Goal: Task Accomplishment & Management: Manage account settings

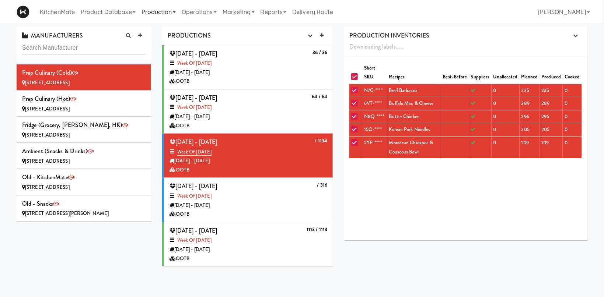
click at [156, 18] on link "Production" at bounding box center [159, 12] width 40 height 24
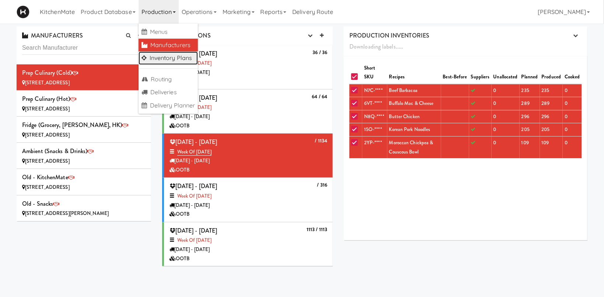
click at [181, 57] on link "Inventory Plans" at bounding box center [169, 58] width 60 height 13
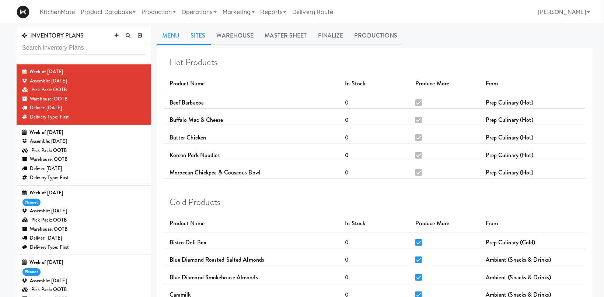
click at [195, 42] on link "Sites" at bounding box center [198, 36] width 26 height 18
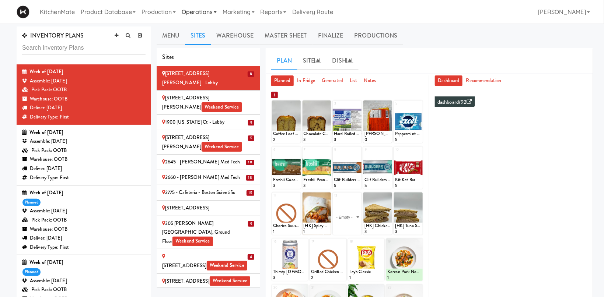
click at [207, 12] on link "Operations" at bounding box center [199, 12] width 41 height 24
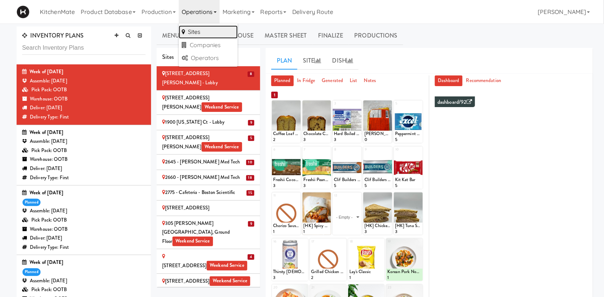
click at [215, 31] on link "Sites" at bounding box center [208, 31] width 59 height 13
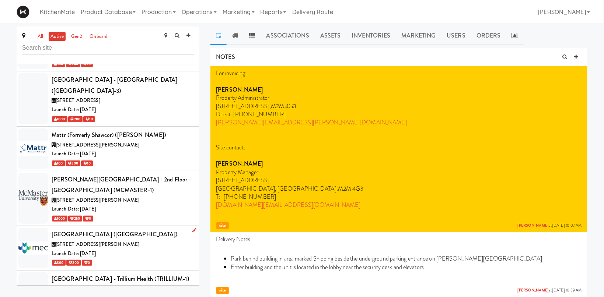
scroll to position [2691, 0]
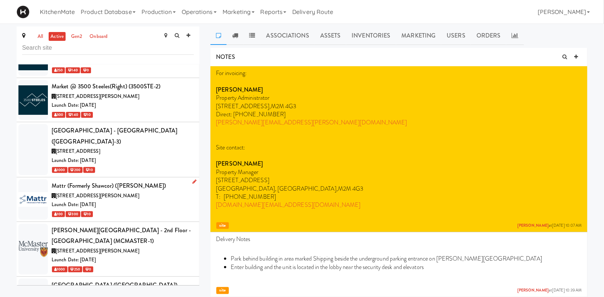
click at [136, 181] on div "Mattr (formerly Shawcor) ([PERSON_NAME])" at bounding box center [123, 186] width 142 height 11
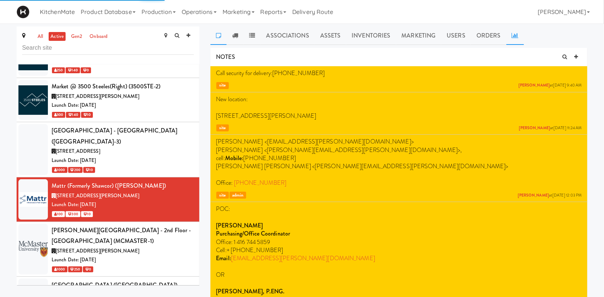
click at [513, 36] on icon at bounding box center [515, 35] width 7 height 6
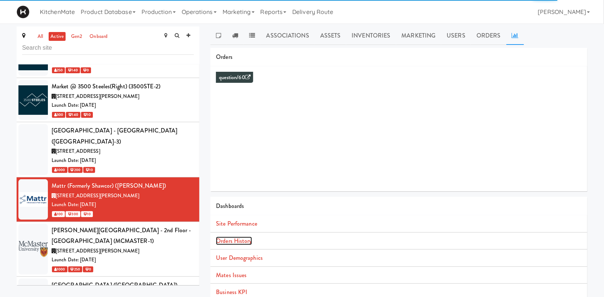
click at [245, 242] on link "Orders History" at bounding box center [234, 241] width 36 height 8
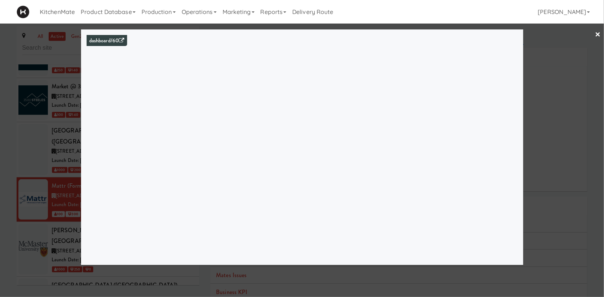
drag, startPoint x: 46, startPoint y: 110, endPoint x: 139, endPoint y: 54, distance: 109.3
click at [46, 110] on div at bounding box center [302, 148] width 604 height 297
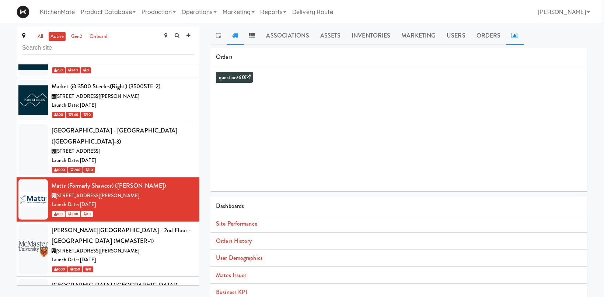
click at [234, 35] on icon at bounding box center [235, 35] width 6 height 6
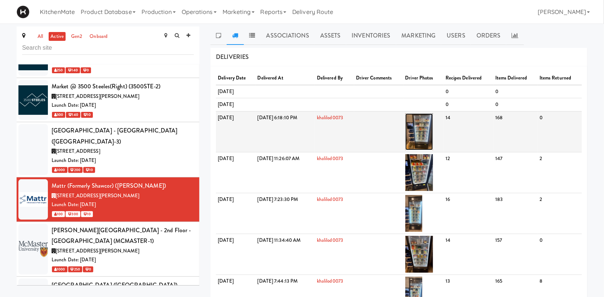
click at [433, 125] on img at bounding box center [419, 132] width 28 height 37
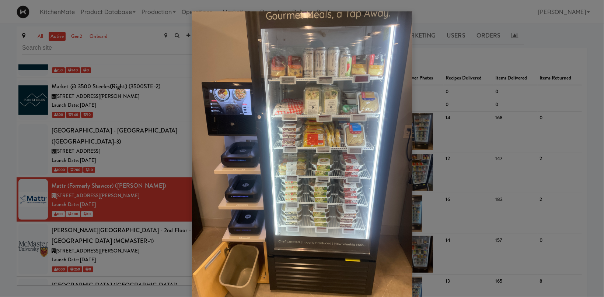
click at [90, 136] on div at bounding box center [302, 148] width 604 height 297
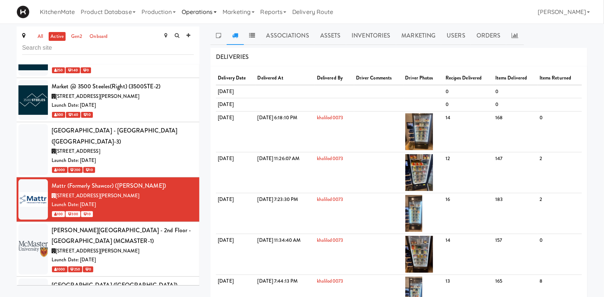
click at [194, 1] on link "Operations" at bounding box center [199, 12] width 41 height 24
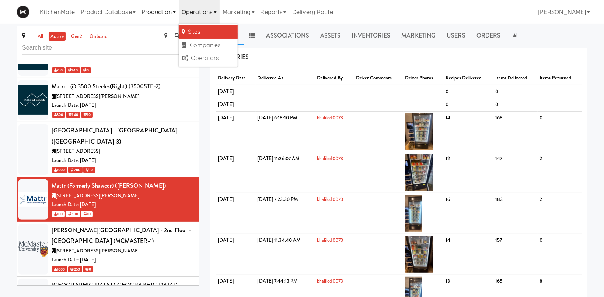
click at [164, 8] on link "Production" at bounding box center [159, 12] width 40 height 24
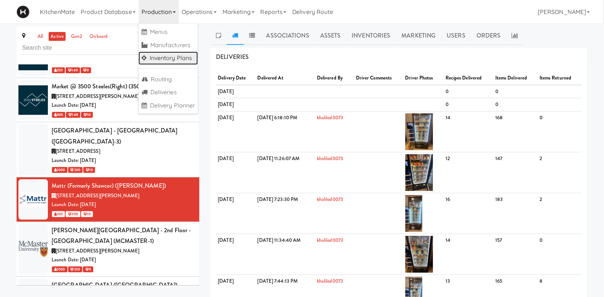
click at [173, 57] on link "Inventory Plans" at bounding box center [169, 58] width 60 height 13
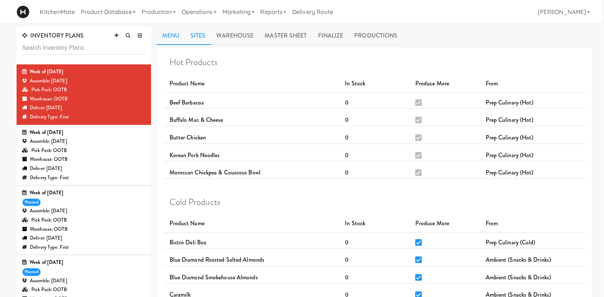
click at [198, 39] on link "Sites" at bounding box center [198, 36] width 26 height 18
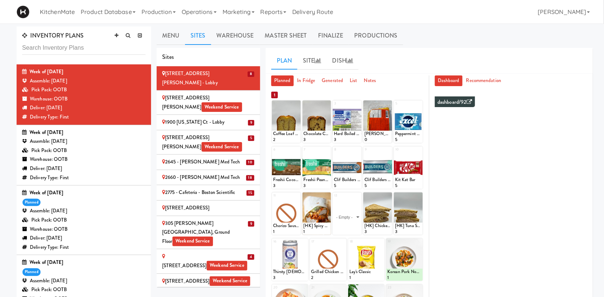
click at [76, 210] on div "Assemble: Saturday Sep 06, 2025" at bounding box center [83, 211] width 123 height 9
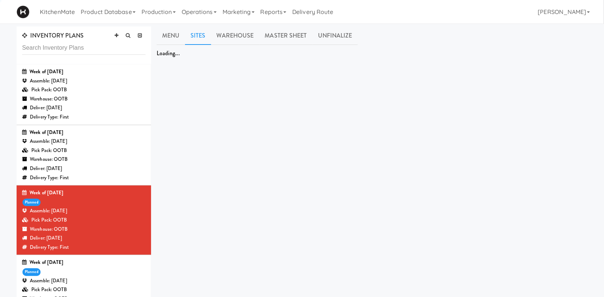
click at [114, 139] on div "Assemble: Wednesday Sep 10, 2025" at bounding box center [83, 141] width 123 height 9
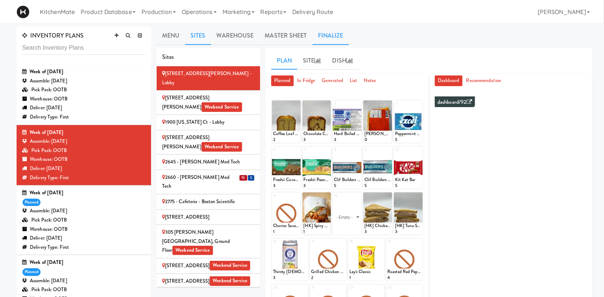
click at [329, 37] on link "Finalize" at bounding box center [331, 36] width 36 height 18
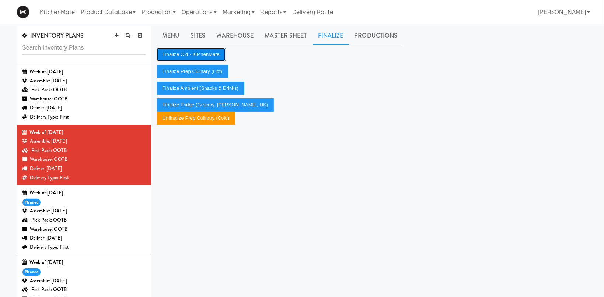
click at [203, 49] on button "Finalize Old - KitchenMate" at bounding box center [191, 54] width 69 height 13
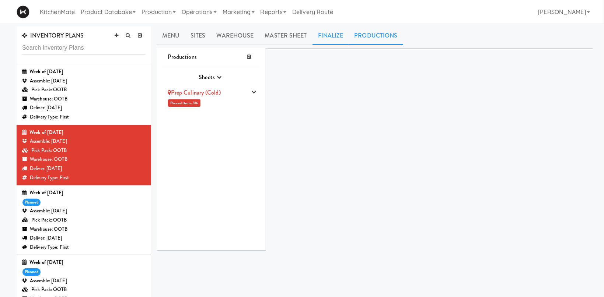
click at [330, 39] on link "Finalize" at bounding box center [331, 36] width 36 height 18
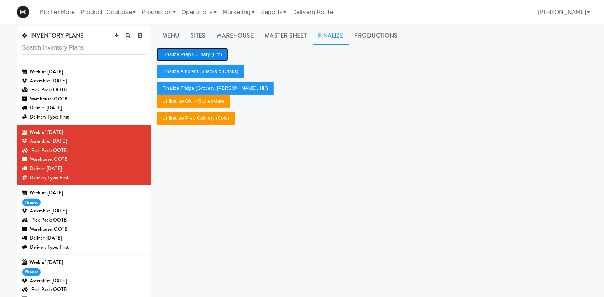
click at [199, 53] on button "Finalize Prep Culinary (Hot)" at bounding box center [192, 54] width 71 height 13
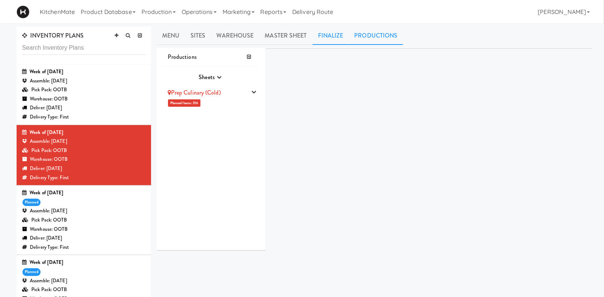
click at [332, 35] on link "Finalize" at bounding box center [331, 36] width 36 height 18
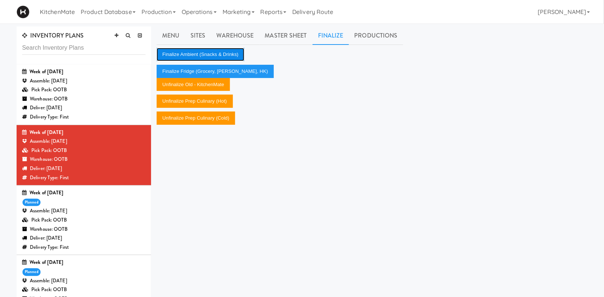
click at [220, 55] on button "Finalize Ambient (Snacks & Drinks)" at bounding box center [201, 54] width 88 height 13
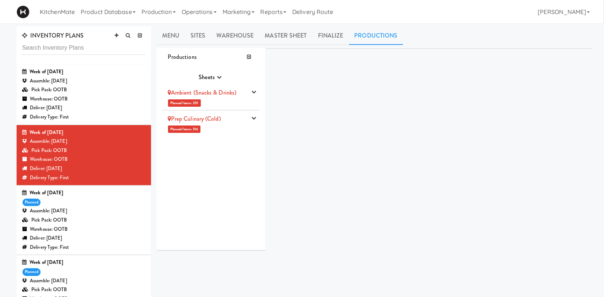
click at [214, 92] on link "Ambient (Snacks & Drinks)" at bounding box center [202, 92] width 69 height 8
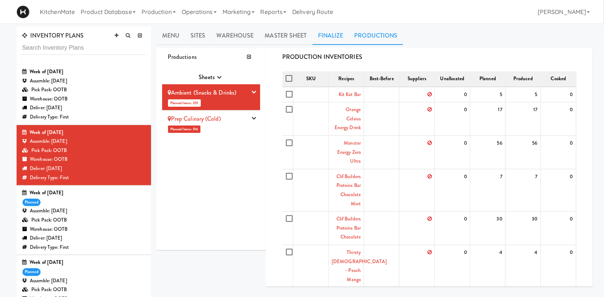
click at [337, 34] on link "Finalize" at bounding box center [331, 36] width 36 height 18
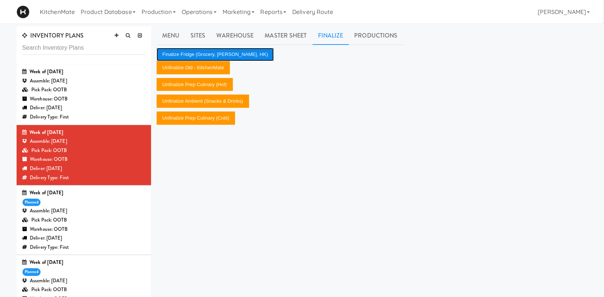
click at [224, 52] on button "Finalize Fridge (Grocery, Bev, HK)" at bounding box center [216, 54] width 118 height 13
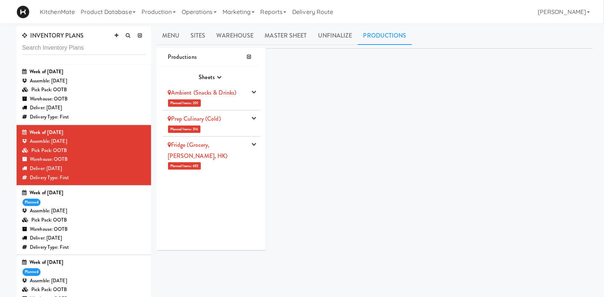
click at [207, 91] on link "Ambient (Snacks & Drinks)" at bounding box center [202, 92] width 69 height 8
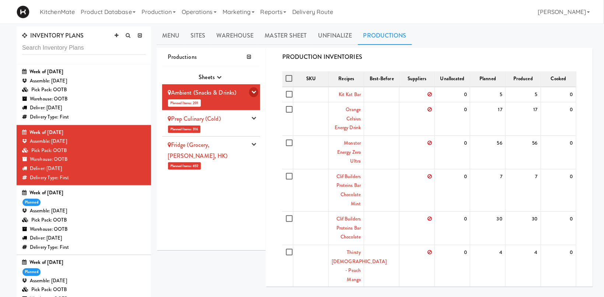
click at [251, 94] on button "button" at bounding box center [253, 92] width 9 height 10
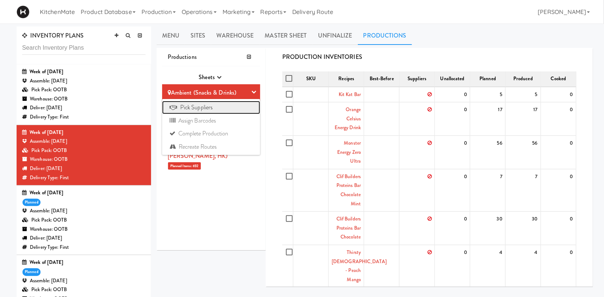
click at [196, 111] on link "Pick Suppliers" at bounding box center [211, 107] width 98 height 13
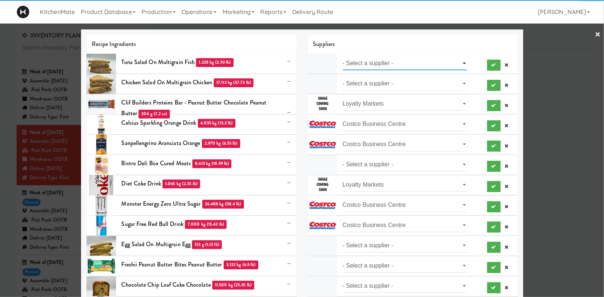
click at [343, 57] on select "- Select a supplier - Loyalty Markets" at bounding box center [405, 64] width 125 height 14
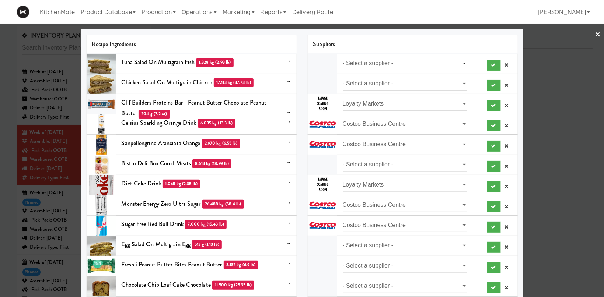
select select "Loyalty Markets"
click option "Loyalty Markets" at bounding box center [0, 0] width 0 height 0
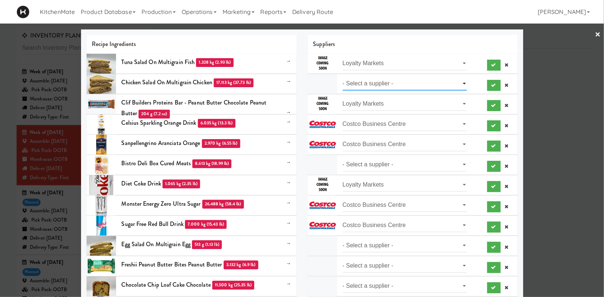
click at [343, 77] on select "- Select a supplier - Loyalty Markets" at bounding box center [405, 84] width 125 height 14
select select "Loyalty Markets"
click option "Loyalty Markets" at bounding box center [0, 0] width 0 height 0
click at [343, 158] on select "- Select a supplier - Prep Culinary" at bounding box center [405, 165] width 125 height 14
select select "Prep Culinary"
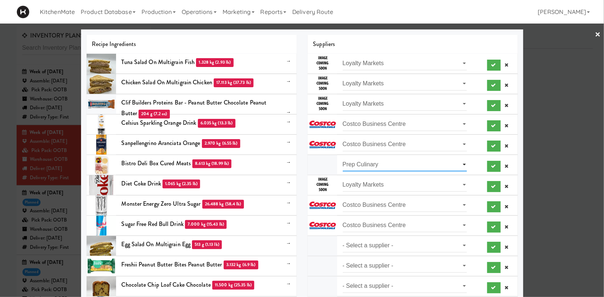
click option "Prep Culinary" at bounding box center [0, 0] width 0 height 0
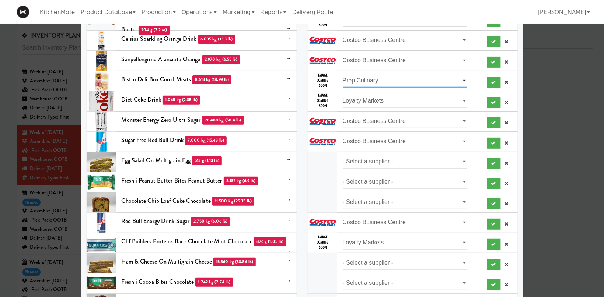
scroll to position [152, 0]
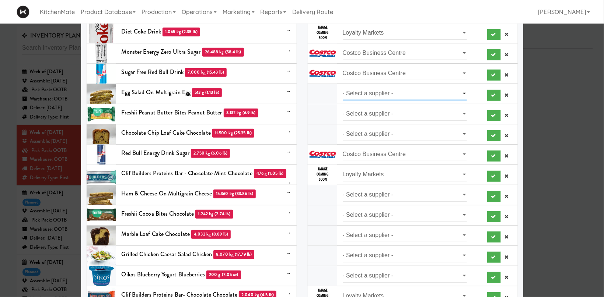
click at [343, 87] on select "- Select a supplier - Loyalty Markets" at bounding box center [405, 94] width 125 height 14
select select "Loyalty Markets"
click option "Loyalty Markets" at bounding box center [0, 0] width 0 height 0
click at [343, 107] on select "- Select a supplier - SYSCO" at bounding box center [405, 114] width 125 height 14
select select "SYSCO"
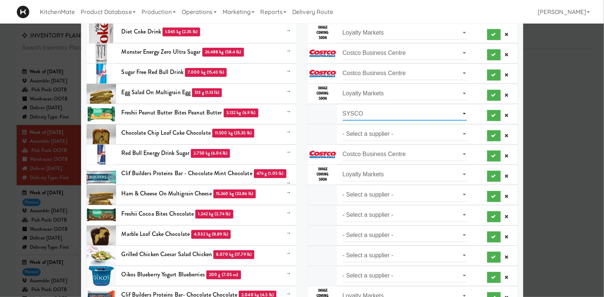
click option "SYSCO" at bounding box center [0, 0] width 0 height 0
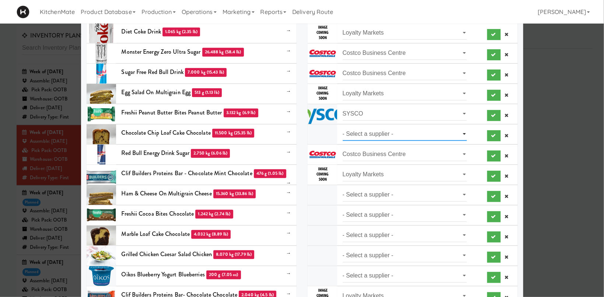
click at [343, 128] on select "- Select a supplier - Heather's Kitchen" at bounding box center [405, 135] width 125 height 14
select select "Heather's Kitchen"
click option "Heather's Kitchen" at bounding box center [0, 0] width 0 height 0
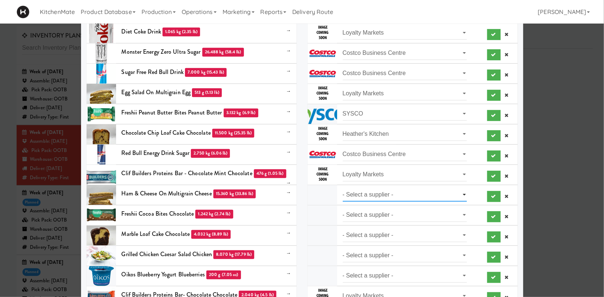
click at [343, 188] on select "- Select a supplier - Loyalty Markets" at bounding box center [405, 195] width 125 height 14
select select "Loyalty Markets"
click option "Loyalty Markets" at bounding box center [0, 0] width 0 height 0
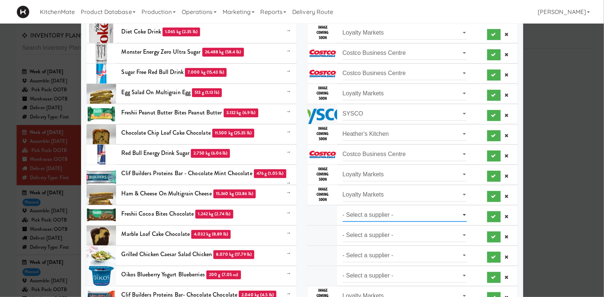
click at [343, 209] on select "- Select a supplier - Loyalty Markets" at bounding box center [405, 216] width 125 height 14
select select "Loyalty Markets"
click option "Loyalty Markets" at bounding box center [0, 0] width 0 height 0
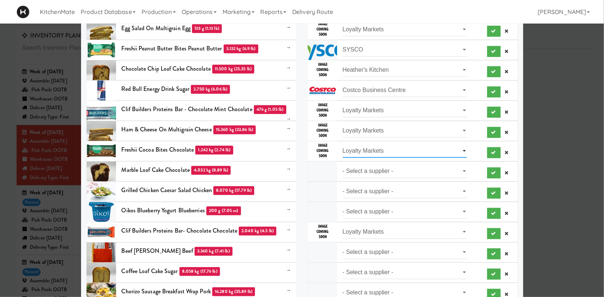
scroll to position [304, 0]
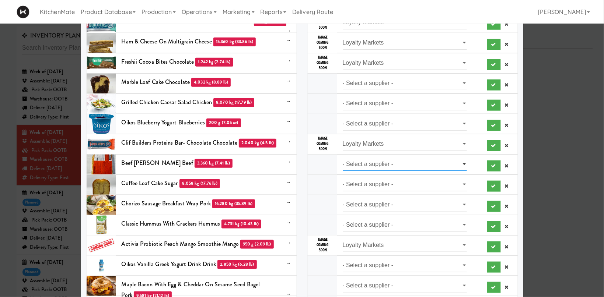
click at [343, 158] on select "- Select a supplier - Loyalty Markets" at bounding box center [405, 165] width 125 height 14
select select "Loyalty Markets"
click option "Loyalty Markets" at bounding box center [0, 0] width 0 height 0
click at [343, 117] on select "- Select a supplier - Loyalty Markets" at bounding box center [405, 124] width 125 height 14
select select "Loyalty Markets"
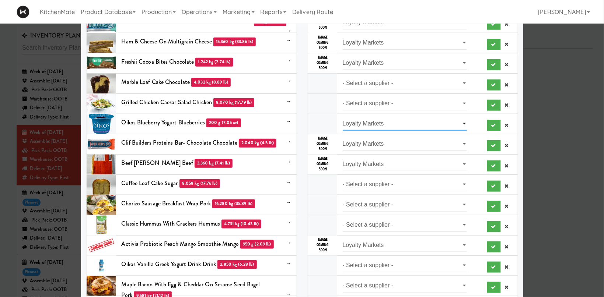
click option "Loyalty Markets" at bounding box center [0, 0] width 0 height 0
click at [343, 97] on select "- Select a supplier - Prep Culinary" at bounding box center [405, 104] width 125 height 14
select select "Prep Culinary"
click option "Prep Culinary" at bounding box center [0, 0] width 0 height 0
click at [343, 77] on select "- Select a supplier - Loyalty Markets" at bounding box center [405, 84] width 125 height 14
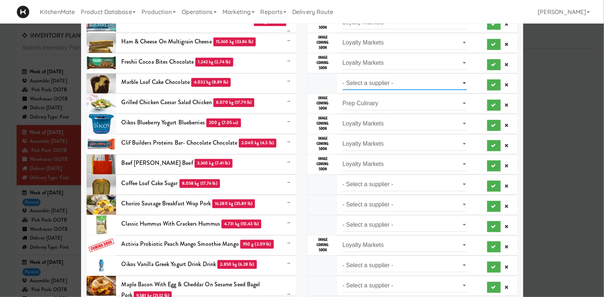
select select "Loyalty Markets"
click option "Loyalty Markets" at bounding box center [0, 0] width 0 height 0
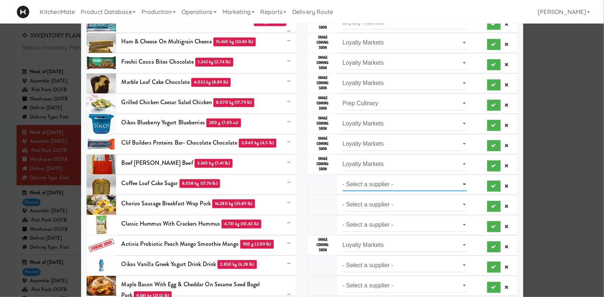
click at [343, 178] on select "- Select a supplier - Heather's Kitchen" at bounding box center [405, 185] width 125 height 14
select select "Heather's Kitchen"
click option "Heather's Kitchen" at bounding box center [0, 0] width 0 height 0
click at [343, 198] on select "- Select a supplier - Prep Culinary" at bounding box center [405, 205] width 125 height 14
select select "Prep Culinary"
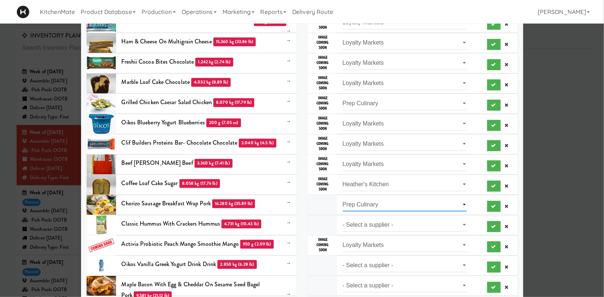
click option "Prep Culinary" at bounding box center [0, 0] width 0 height 0
click at [343, 219] on select "- Select a supplier - KitchenMate" at bounding box center [405, 226] width 125 height 14
select select "KitchenMate"
click option "KitchenMate" at bounding box center [0, 0] width 0 height 0
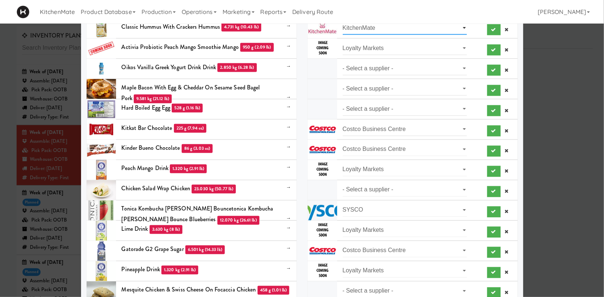
scroll to position [534, 0]
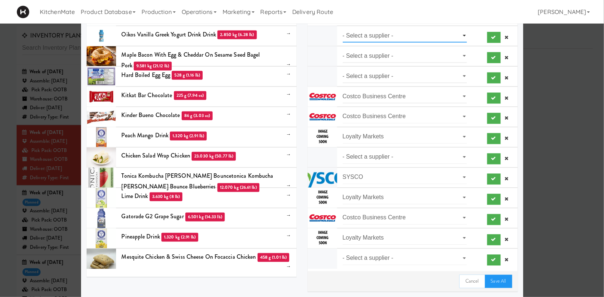
click at [343, 29] on select "- Select a supplier - Loyalty Markets" at bounding box center [405, 36] width 125 height 14
select select "Loyalty Markets"
click option "Loyalty Markets" at bounding box center [0, 0] width 0 height 0
click at [343, 49] on select "- Select a supplier - Prep Culinary" at bounding box center [405, 56] width 125 height 14
select select "Prep Culinary"
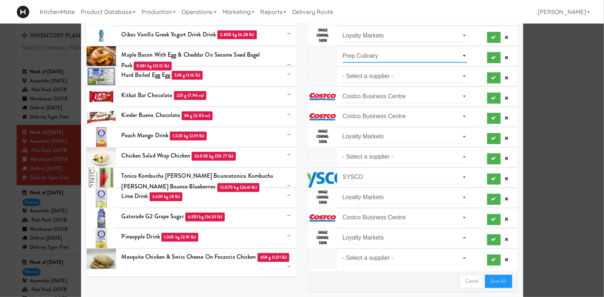
click option "Prep Culinary" at bounding box center [0, 0] width 0 height 0
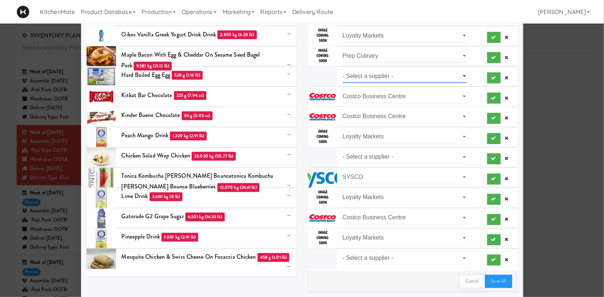
click at [343, 70] on select "- Select a supplier - Loyalty Markets" at bounding box center [405, 77] width 125 height 14
select select "Loyalty Markets"
click option "Loyalty Markets" at bounding box center [0, 0] width 0 height 0
click at [343, 151] on select "- Select a supplier - Prep Culinary" at bounding box center [405, 158] width 125 height 14
select select "Prep Culinary"
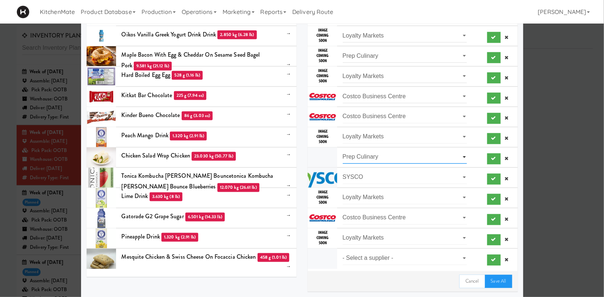
click option "Prep Culinary" at bounding box center [0, 0] width 0 height 0
click at [343, 252] on select "- Select a supplier - Loyalty Markets" at bounding box center [405, 259] width 125 height 14
select select "Loyalty Markets"
click option "Loyalty Markets" at bounding box center [0, 0] width 0 height 0
click at [502, 278] on link "Save All" at bounding box center [498, 281] width 27 height 13
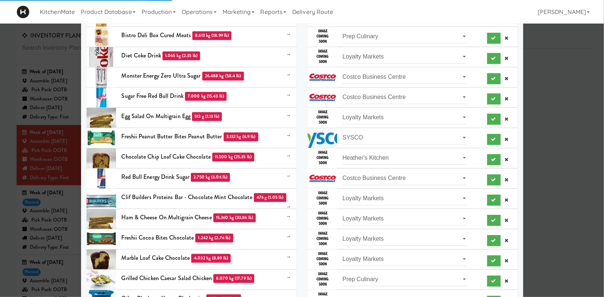
scroll to position [0, 0]
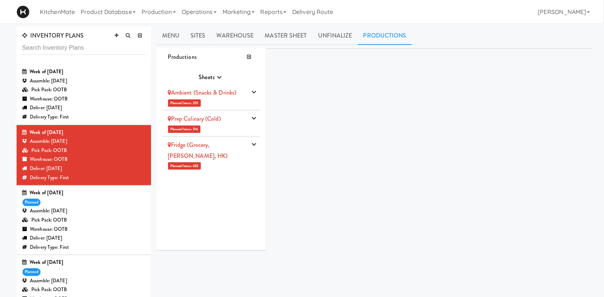
click at [217, 104] on li "Ambient (Snacks & Drinks) Planned Items: 201 Pick Suppliers Assign Barcodes Com…" at bounding box center [211, 97] width 98 height 26
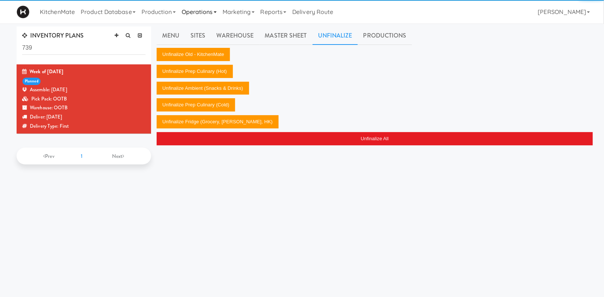
click at [212, 13] on link "Operations" at bounding box center [199, 12] width 41 height 24
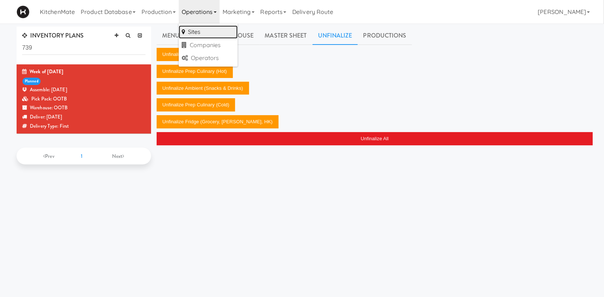
click at [205, 32] on link "Sites" at bounding box center [208, 31] width 59 height 13
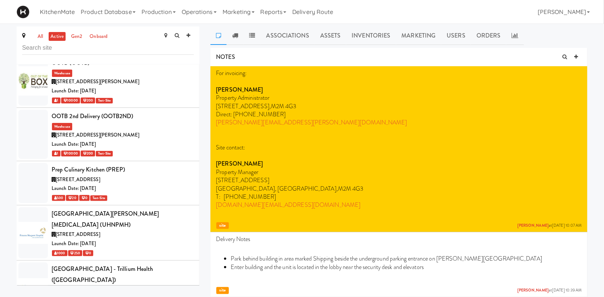
scroll to position [3301, 0]
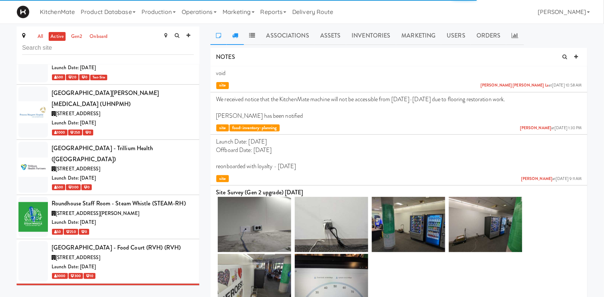
click at [236, 38] on icon at bounding box center [235, 35] width 6 height 6
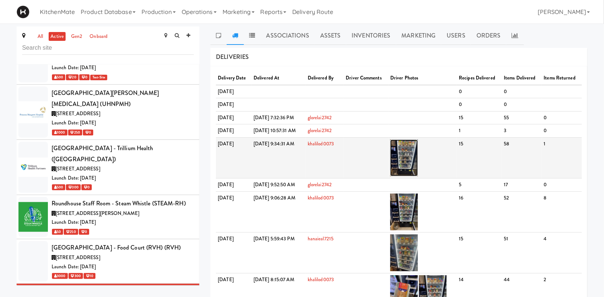
click at [418, 169] on img at bounding box center [404, 158] width 28 height 37
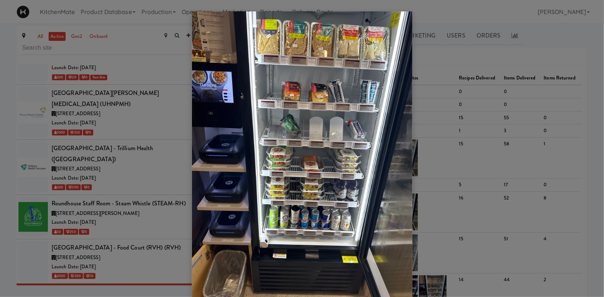
click at [444, 47] on div at bounding box center [302, 148] width 604 height 297
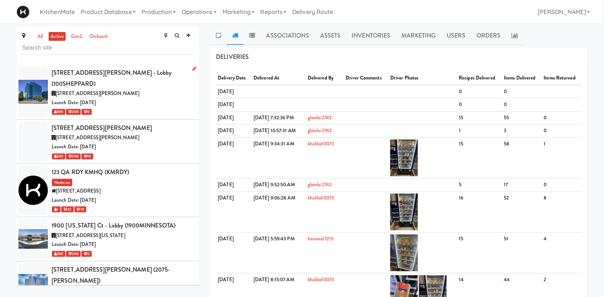
click at [132, 74] on div "[STREET_ADDRESS][PERSON_NAME] - Lobby (100SHEPPARD)" at bounding box center [123, 78] width 142 height 22
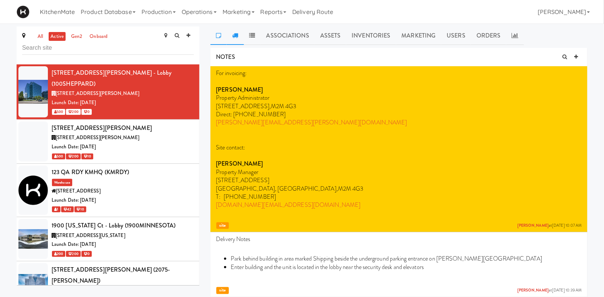
click at [240, 33] on link at bounding box center [235, 36] width 17 height 18
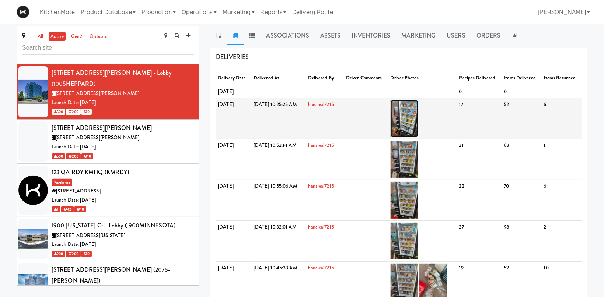
click at [418, 130] on img at bounding box center [405, 118] width 28 height 37
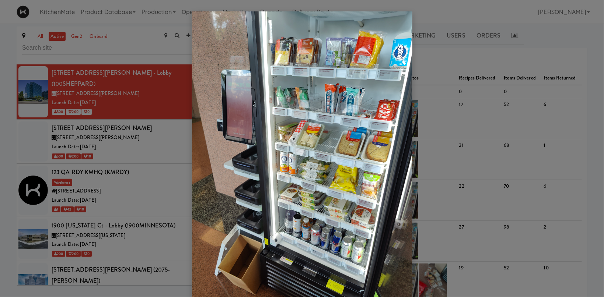
drag, startPoint x: 522, startPoint y: 88, endPoint x: 492, endPoint y: 39, distance: 57.9
click at [521, 88] on div at bounding box center [302, 148] width 604 height 297
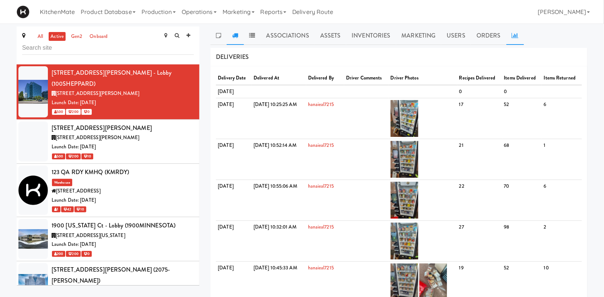
click at [512, 36] on icon at bounding box center [515, 35] width 7 height 6
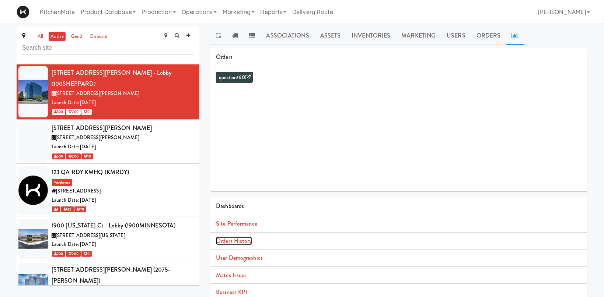
click at [227, 238] on link "Orders History" at bounding box center [234, 241] width 36 height 8
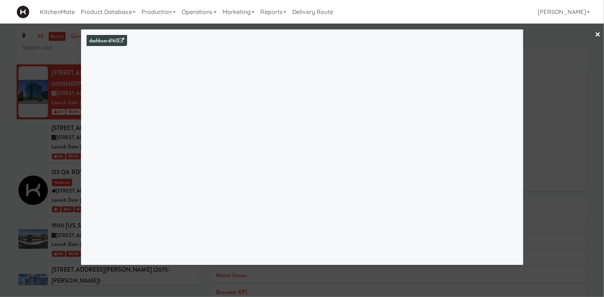
click at [50, 124] on div at bounding box center [302, 148] width 604 height 297
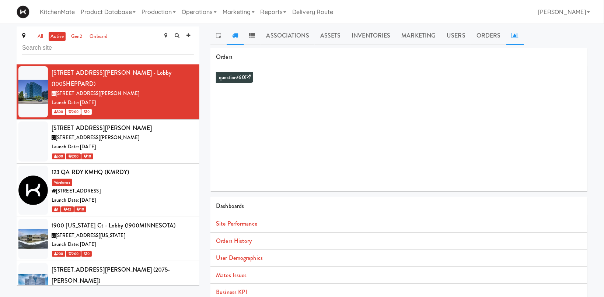
click at [230, 37] on link at bounding box center [235, 36] width 17 height 18
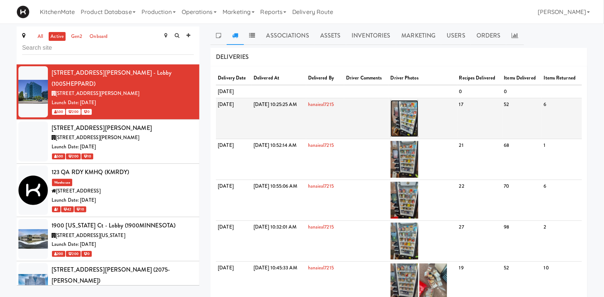
click at [418, 128] on img at bounding box center [405, 118] width 28 height 37
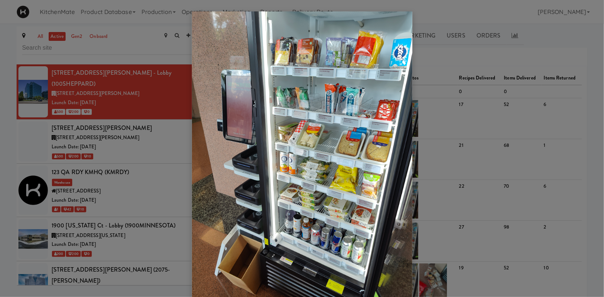
click at [126, 149] on div at bounding box center [302, 148] width 604 height 297
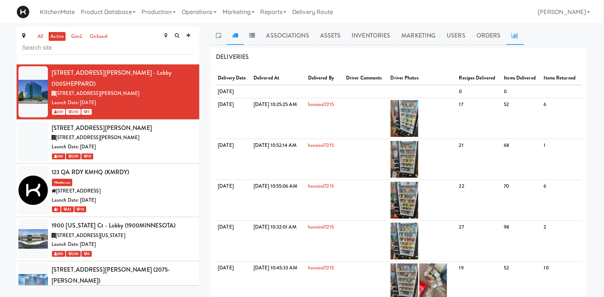
click at [513, 37] on icon at bounding box center [515, 35] width 7 height 6
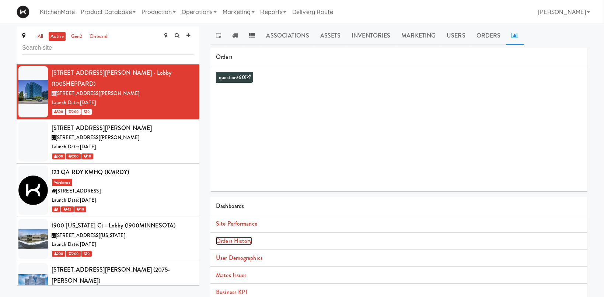
click at [247, 240] on link "Orders History" at bounding box center [234, 241] width 36 height 8
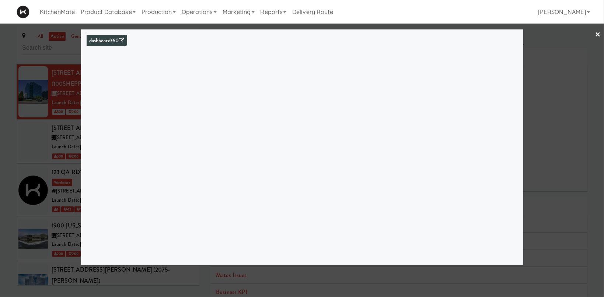
click at [562, 54] on div at bounding box center [302, 148] width 604 height 297
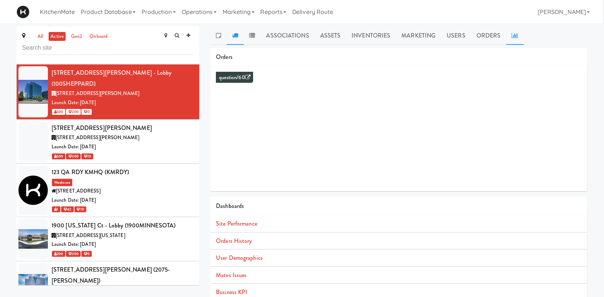
click at [236, 38] on icon at bounding box center [235, 35] width 6 height 6
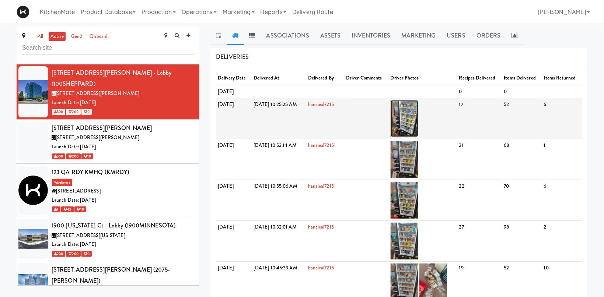
click at [418, 115] on img at bounding box center [405, 118] width 28 height 37
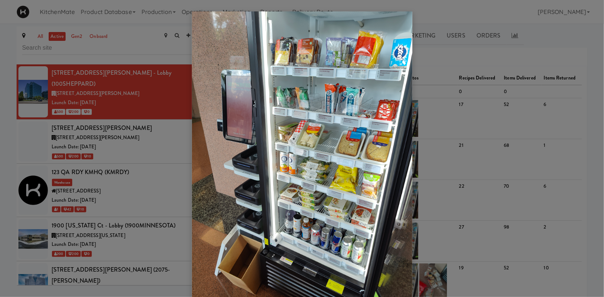
click at [139, 133] on div at bounding box center [302, 148] width 604 height 297
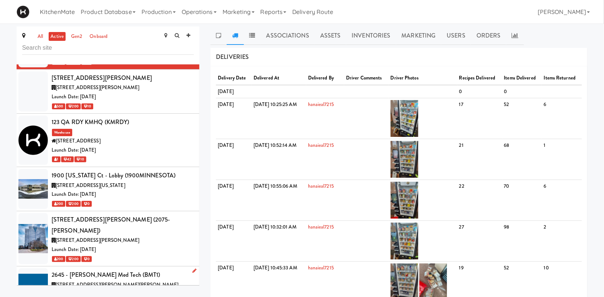
scroll to position [101, 0]
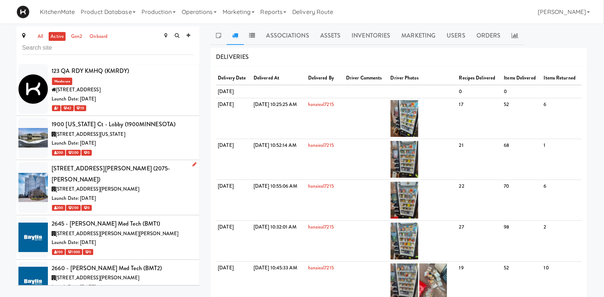
click at [163, 185] on div "[STREET_ADDRESS][PERSON_NAME]" at bounding box center [123, 189] width 142 height 9
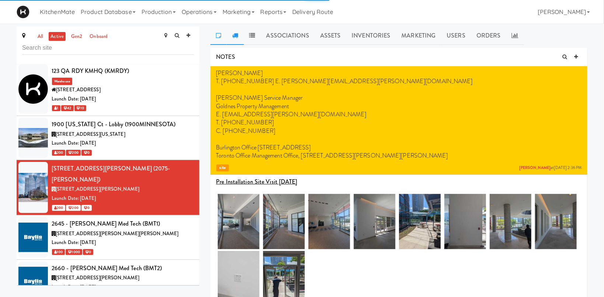
drag, startPoint x: 227, startPoint y: 38, endPoint x: 237, endPoint y: 31, distance: 11.9
click at [228, 37] on link at bounding box center [235, 36] width 17 height 18
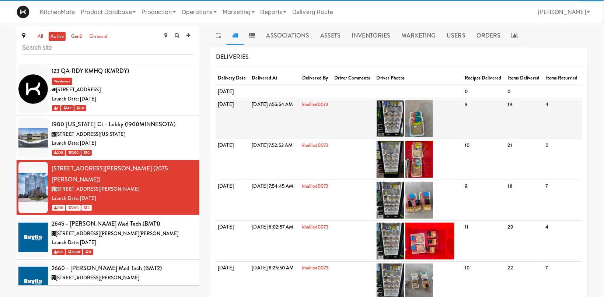
click at [404, 129] on img at bounding box center [391, 118] width 28 height 37
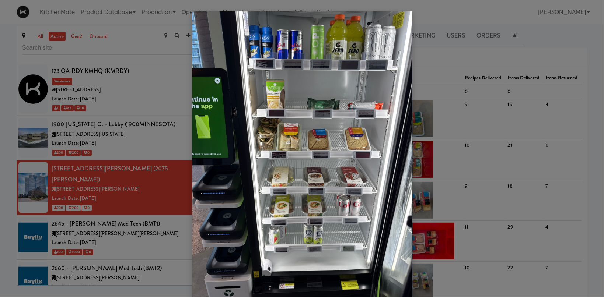
click at [509, 35] on div at bounding box center [302, 148] width 604 height 297
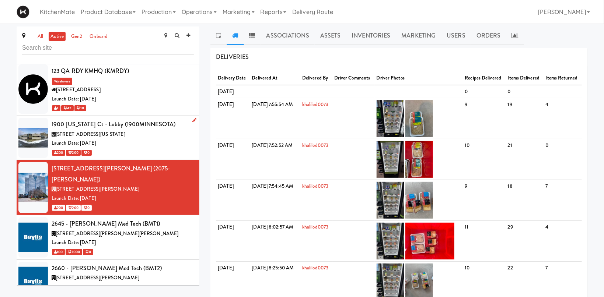
click at [102, 131] on span "[STREET_ADDRESS][US_STATE]" at bounding box center [91, 134] width 70 height 7
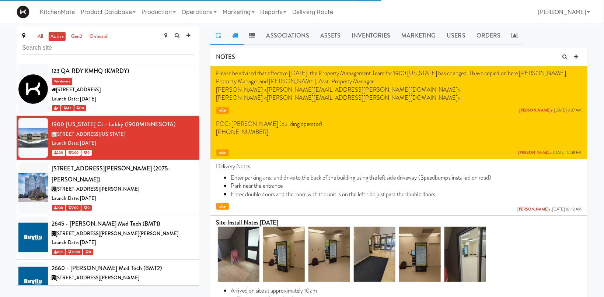
click at [233, 38] on icon at bounding box center [235, 35] width 6 height 6
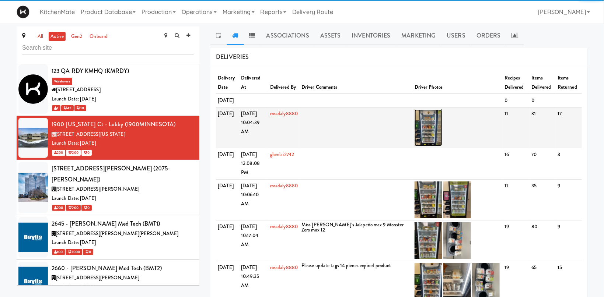
click at [436, 141] on img at bounding box center [429, 127] width 28 height 37
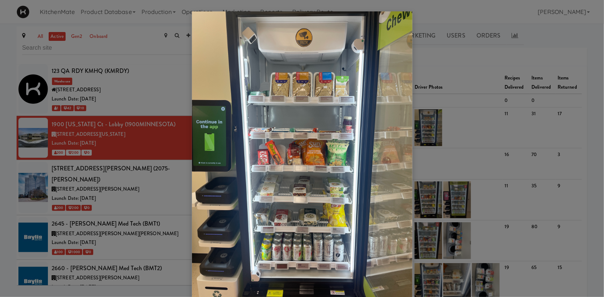
click at [437, 108] on div at bounding box center [302, 148] width 604 height 297
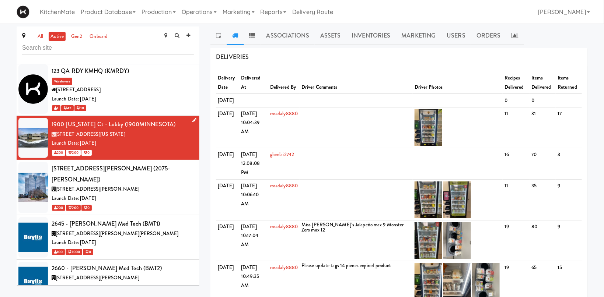
drag, startPoint x: 113, startPoint y: 174, endPoint x: 135, endPoint y: 138, distance: 42.3
click at [121, 166] on div "2075 - Kennedy Rd (2075-KENNEDYRD) 2075 Kennedy Rd, Toronto ON Launch Date: Jun…" at bounding box center [123, 187] width 142 height 49
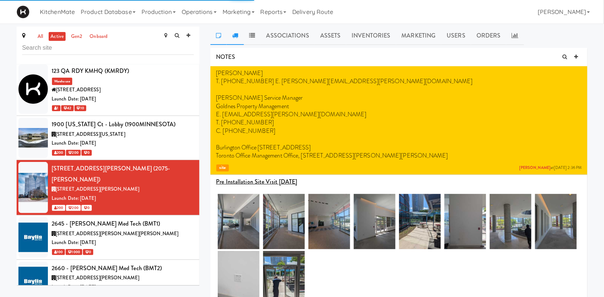
click at [238, 36] on link at bounding box center [235, 36] width 17 height 18
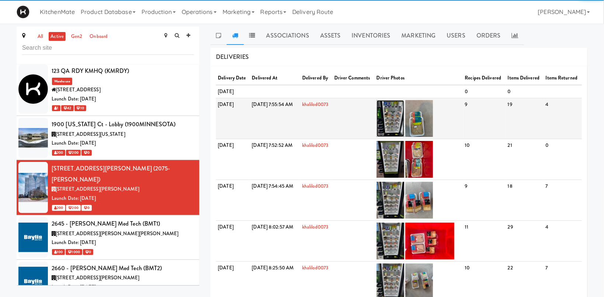
click at [404, 133] on img at bounding box center [391, 118] width 28 height 37
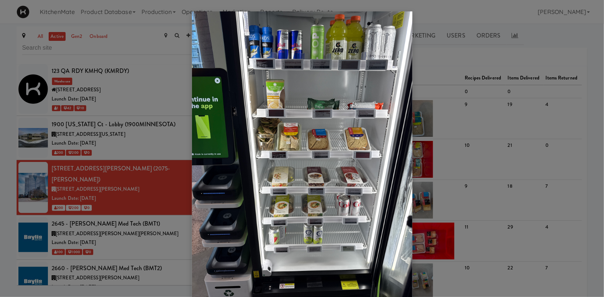
click at [458, 116] on div at bounding box center [302, 148] width 604 height 297
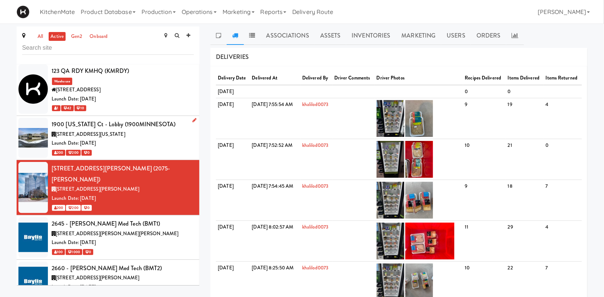
drag, startPoint x: 114, startPoint y: 119, endPoint x: 173, endPoint y: 91, distance: 66.3
click at [114, 130] on div "[STREET_ADDRESS][US_STATE]" at bounding box center [123, 134] width 142 height 9
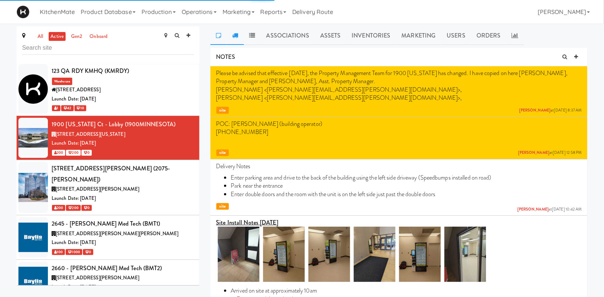
click at [242, 39] on link at bounding box center [235, 36] width 17 height 18
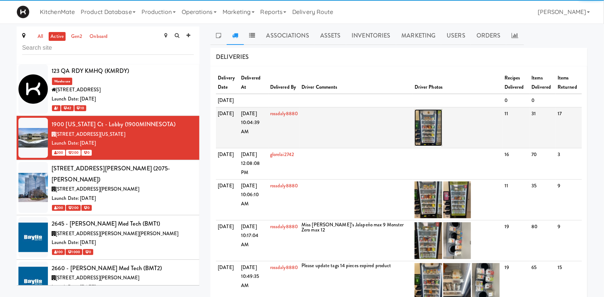
click at [430, 146] on img at bounding box center [429, 127] width 28 height 37
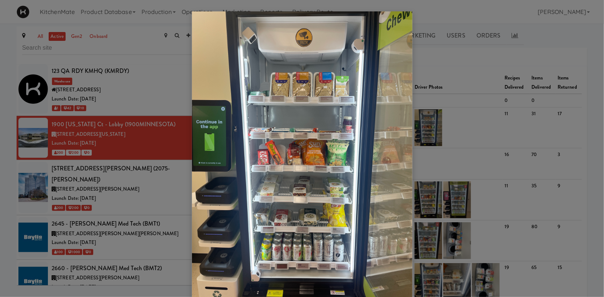
click at [466, 14] on div at bounding box center [302, 148] width 604 height 297
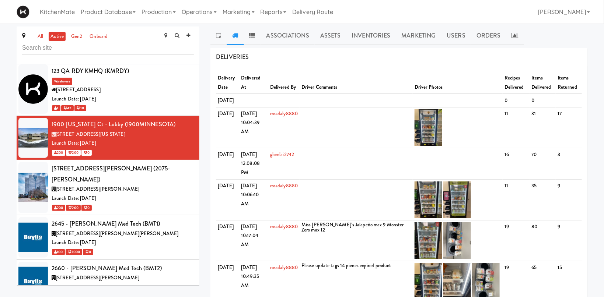
drag, startPoint x: 512, startPoint y: 36, endPoint x: 483, endPoint y: 49, distance: 31.8
click at [512, 38] on icon at bounding box center [515, 35] width 7 height 6
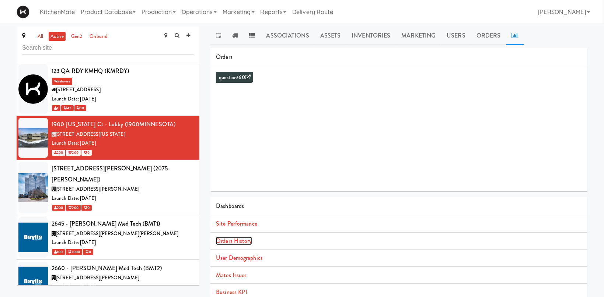
click at [240, 241] on link "Orders History" at bounding box center [234, 241] width 36 height 8
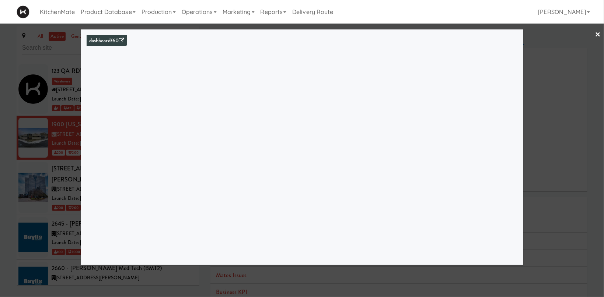
click at [50, 172] on div at bounding box center [302, 148] width 604 height 297
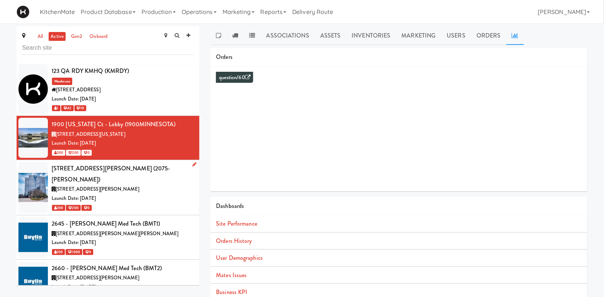
click at [88, 194] on div "Launch Date: [DATE]" at bounding box center [123, 198] width 142 height 9
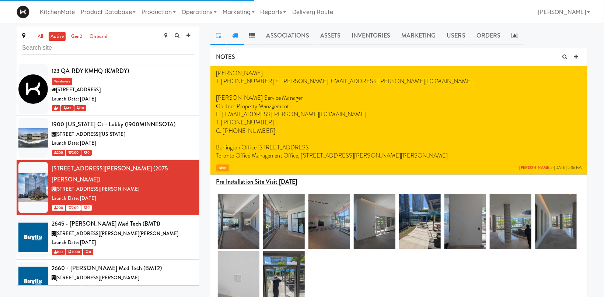
click at [233, 38] on icon at bounding box center [235, 35] width 6 height 6
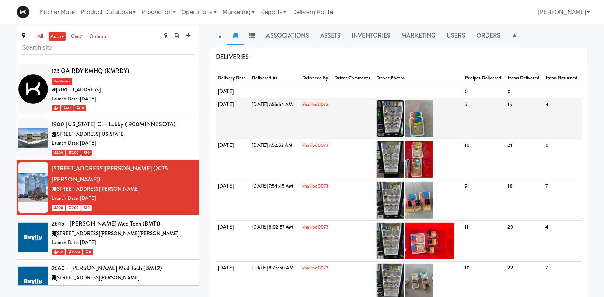
click at [404, 128] on img at bounding box center [391, 118] width 28 height 37
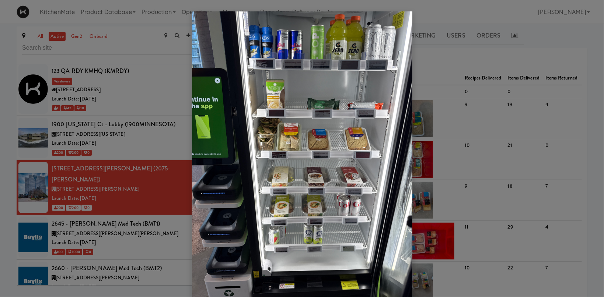
click at [471, 147] on div at bounding box center [302, 148] width 604 height 297
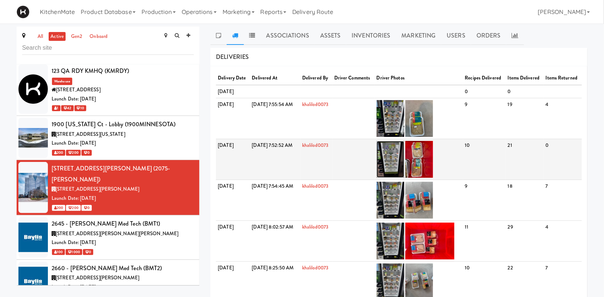
click at [404, 170] on img at bounding box center [391, 159] width 28 height 37
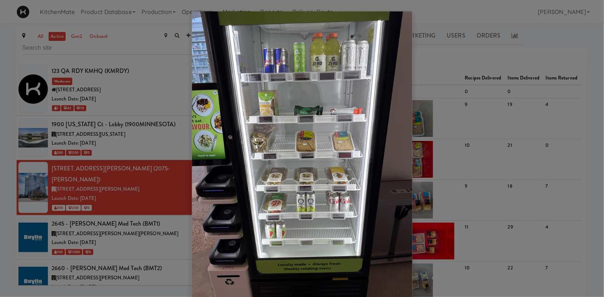
click at [448, 56] on div at bounding box center [302, 148] width 604 height 297
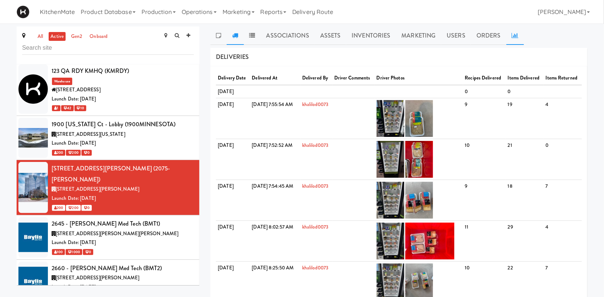
click at [512, 34] on icon at bounding box center [515, 35] width 7 height 6
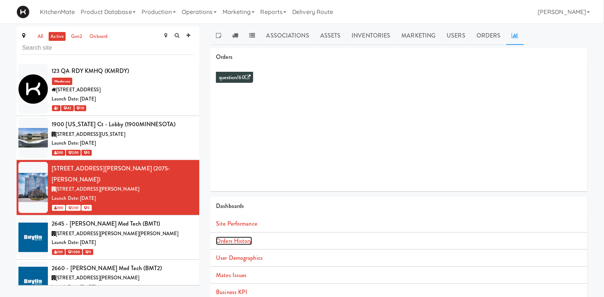
click at [225, 239] on link "Orders History" at bounding box center [234, 241] width 36 height 8
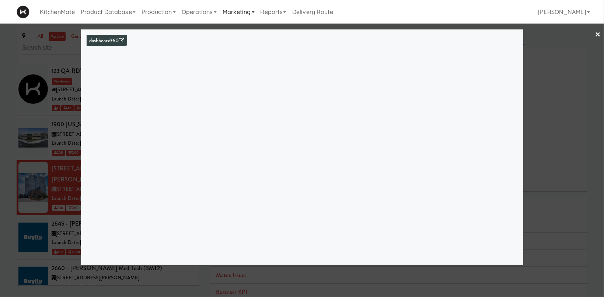
click at [232, 6] on link "Marketing" at bounding box center [239, 12] width 38 height 24
click at [53, 156] on div at bounding box center [302, 148] width 604 height 297
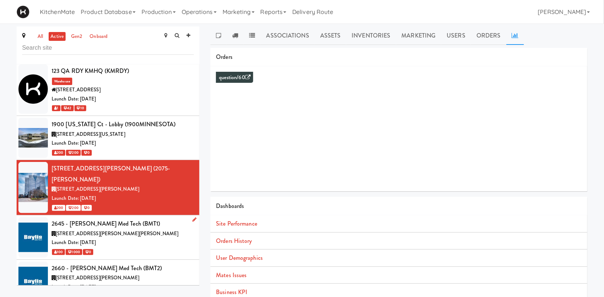
click at [96, 219] on div "2645 - [PERSON_NAME] Med Tech (BMT1)" at bounding box center [123, 224] width 142 height 11
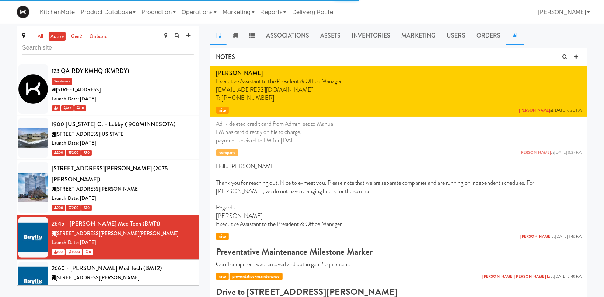
click at [512, 31] on link at bounding box center [515, 36] width 18 height 18
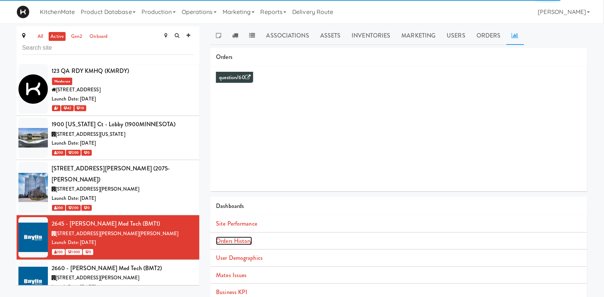
click at [233, 243] on link "Orders History" at bounding box center [234, 241] width 36 height 8
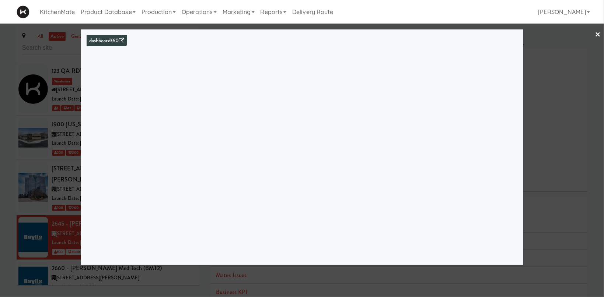
click at [65, 184] on div at bounding box center [302, 148] width 604 height 297
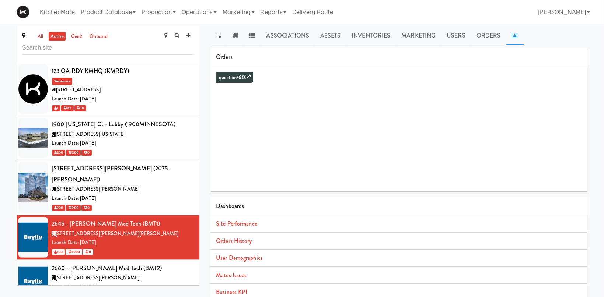
click at [514, 35] on icon at bounding box center [515, 35] width 7 height 6
click at [238, 240] on link "Orders History" at bounding box center [234, 241] width 36 height 8
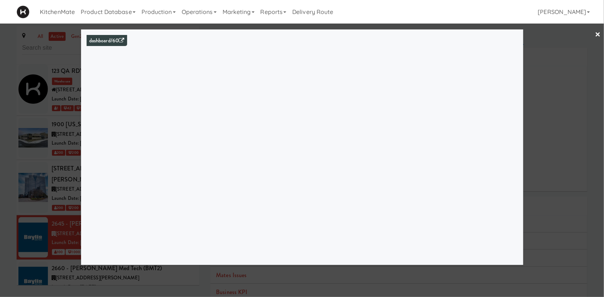
click at [30, 185] on div at bounding box center [302, 148] width 604 height 297
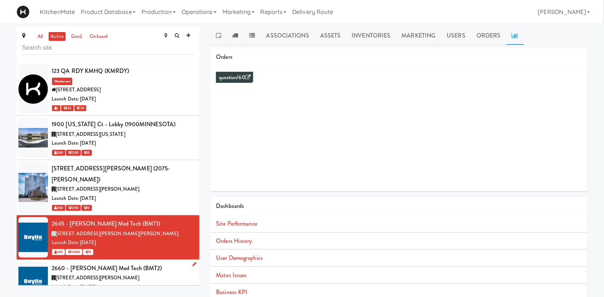
click at [131, 275] on span "[STREET_ADDRESS][PERSON_NAME]" at bounding box center [98, 278] width 84 height 7
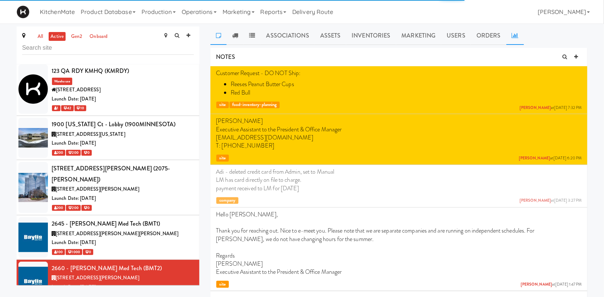
click at [507, 35] on link at bounding box center [515, 36] width 18 height 18
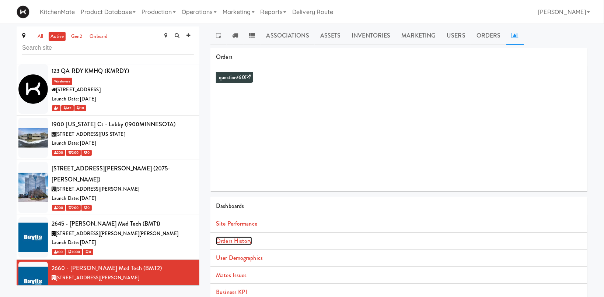
click at [235, 241] on link "Orders History" at bounding box center [234, 241] width 36 height 8
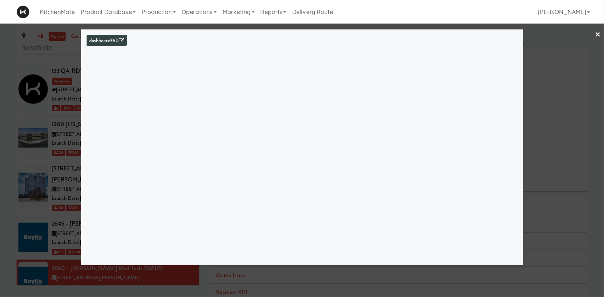
click at [27, 213] on div at bounding box center [302, 148] width 604 height 297
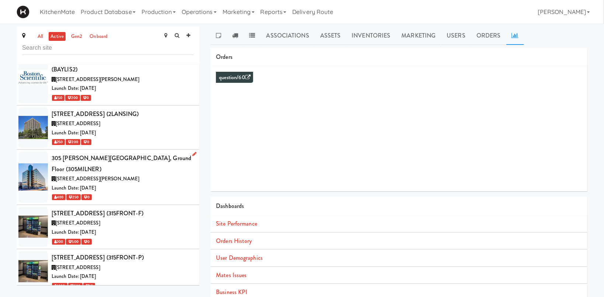
scroll to position [304, 0]
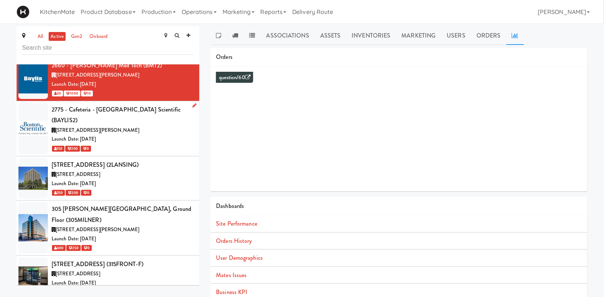
click at [157, 135] on div "Launch Date: [DATE]" at bounding box center [123, 139] width 142 height 9
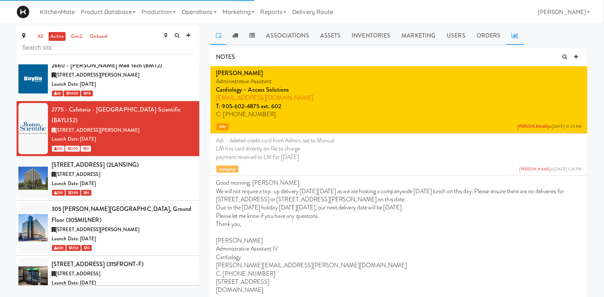
click at [513, 36] on icon at bounding box center [515, 35] width 7 height 6
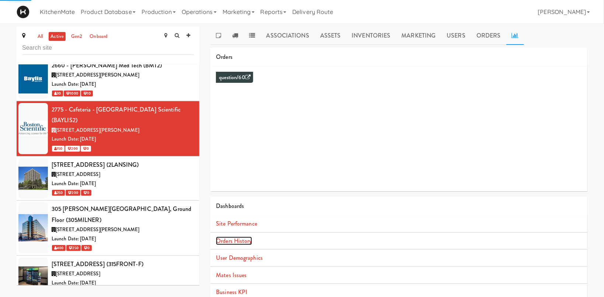
click at [239, 242] on link "Orders History" at bounding box center [234, 241] width 36 height 8
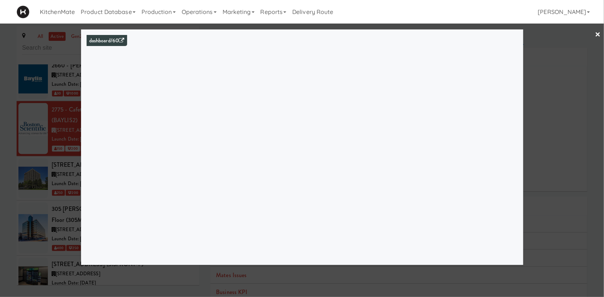
click at [572, 68] on div at bounding box center [302, 148] width 604 height 297
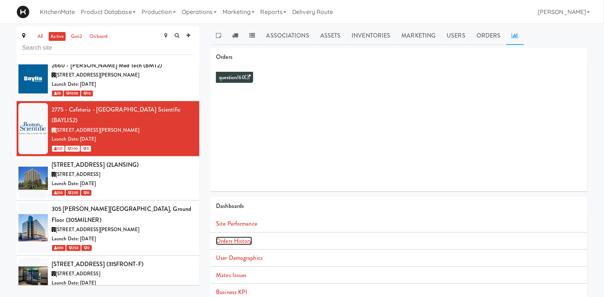
click at [235, 238] on link "Orders History" at bounding box center [234, 241] width 36 height 8
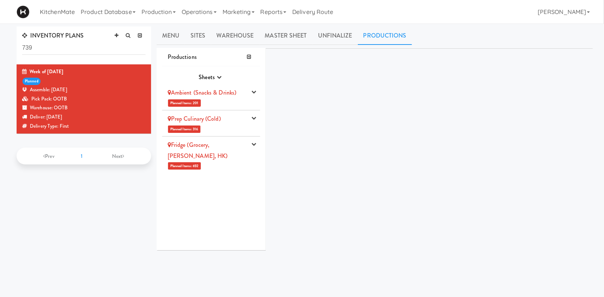
click at [228, 100] on li "Ambient (Snacks & Drinks) Planned Items: 201 Pick Suppliers Assign Barcodes Com…" at bounding box center [211, 97] width 98 height 26
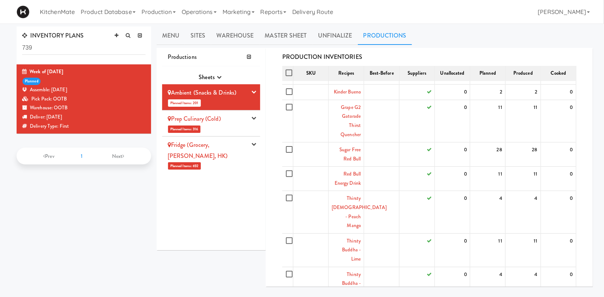
scroll to position [27, 0]
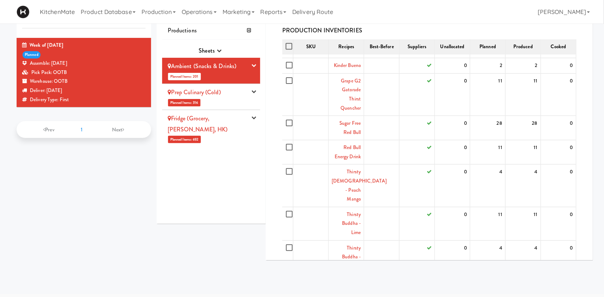
click at [214, 99] on li "Prep Culinary (Cold) Planned Items: 316 Pick Suppliers Assign Barcodes Complete…" at bounding box center [211, 97] width 98 height 26
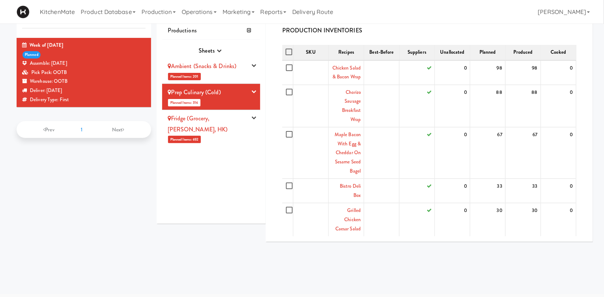
scroll to position [0, 0]
click at [207, 123] on div "Fridge (Grocery, [PERSON_NAME], HK)" at bounding box center [207, 124] width 78 height 22
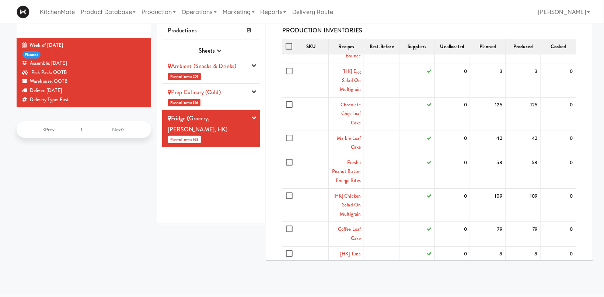
scroll to position [346, 0]
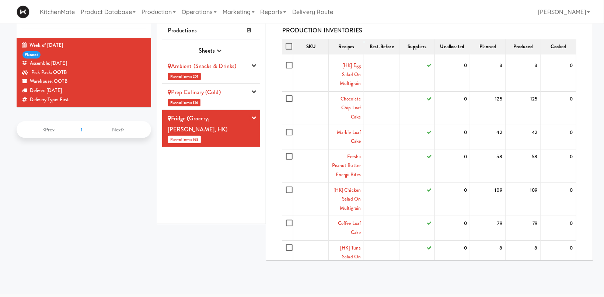
click at [219, 96] on link "Prep Culinary (Cold)" at bounding box center [194, 92] width 53 height 8
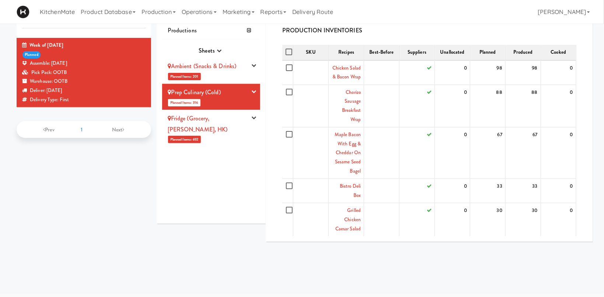
click at [225, 66] on link "Ambient (Snacks & Drinks)" at bounding box center [202, 66] width 69 height 8
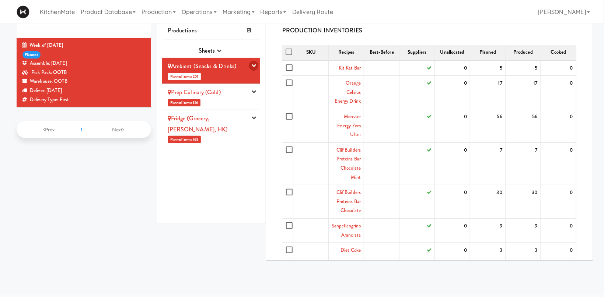
click at [254, 65] on icon "button" at bounding box center [253, 65] width 5 height 5
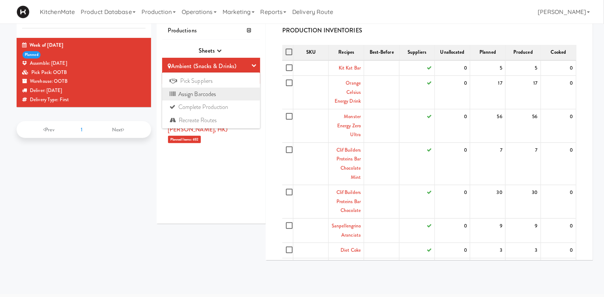
click at [210, 89] on link "Assign Barcodes" at bounding box center [211, 94] width 98 height 13
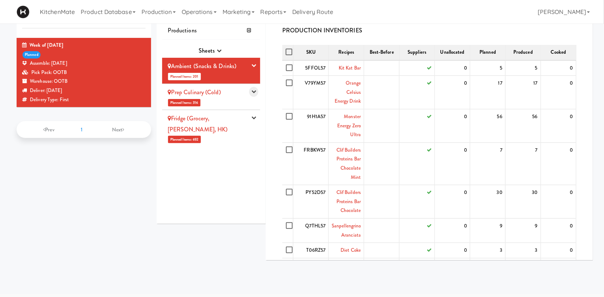
click at [256, 90] on icon "button" at bounding box center [253, 91] width 5 height 5
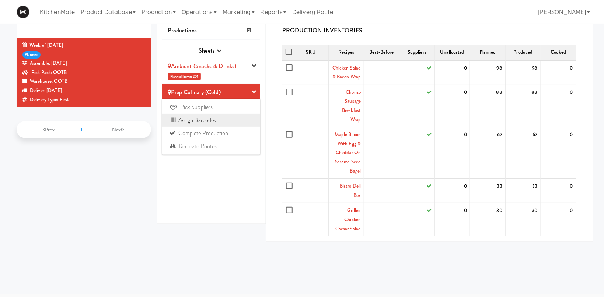
click at [207, 120] on link "Assign Barcodes" at bounding box center [211, 120] width 98 height 13
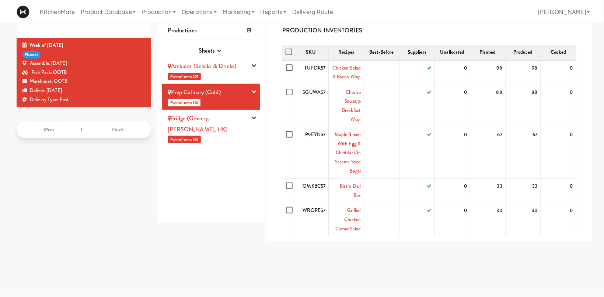
drag, startPoint x: 252, startPoint y: 118, endPoint x: 251, endPoint y: 124, distance: 6.6
click at [251, 118] on button "button" at bounding box center [253, 118] width 9 height 10
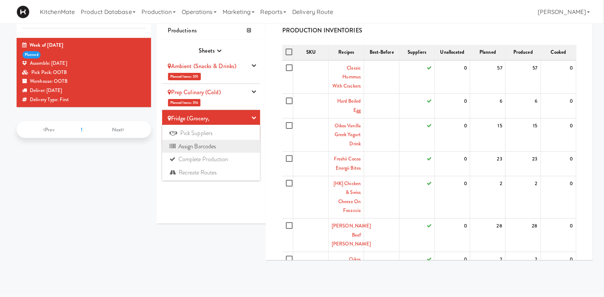
click at [219, 144] on link "Assign Barcodes" at bounding box center [211, 146] width 98 height 13
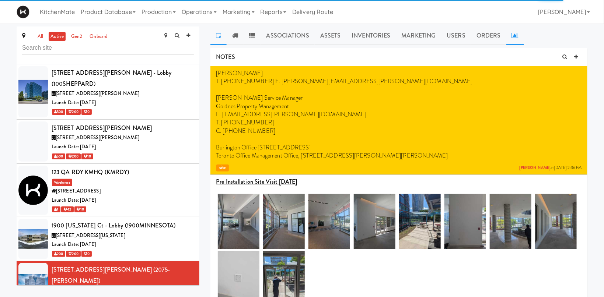
click at [509, 35] on link at bounding box center [515, 36] width 18 height 18
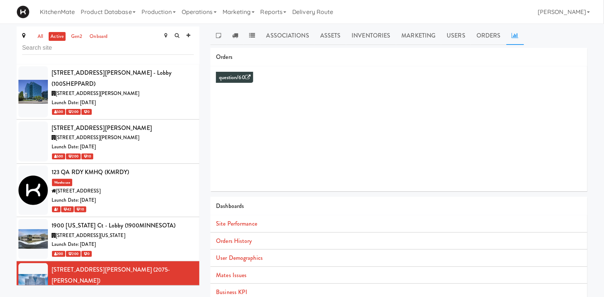
click at [239, 245] on li "Orders History" at bounding box center [398, 241] width 377 height 17
click at [243, 242] on link "Orders History" at bounding box center [234, 241] width 36 height 8
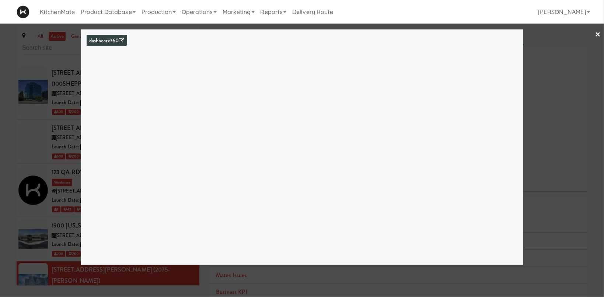
drag, startPoint x: 37, startPoint y: 183, endPoint x: 43, endPoint y: 183, distance: 5.9
click at [37, 183] on div at bounding box center [302, 148] width 604 height 297
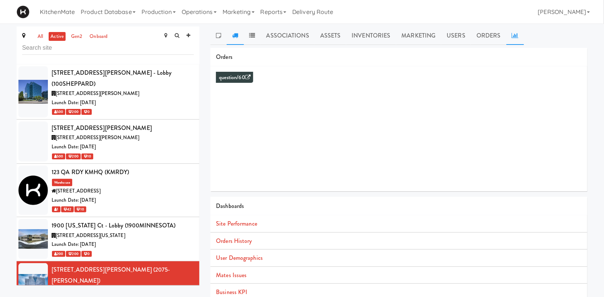
click at [235, 32] on link at bounding box center [235, 36] width 17 height 18
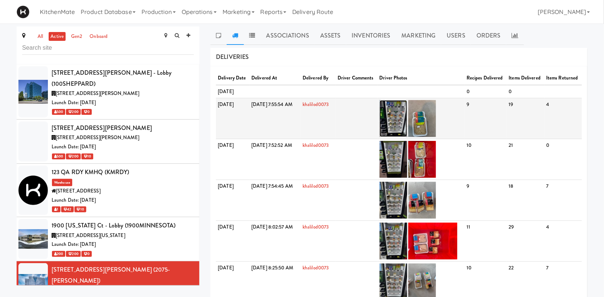
click at [407, 130] on img at bounding box center [394, 118] width 28 height 37
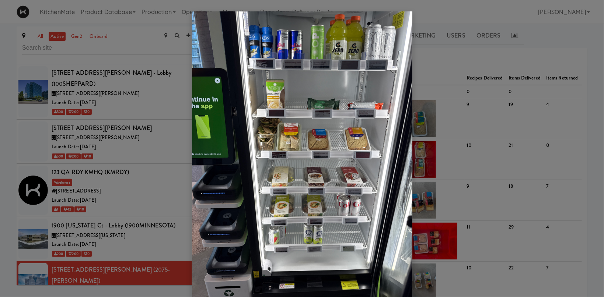
click at [116, 204] on div at bounding box center [302, 148] width 604 height 297
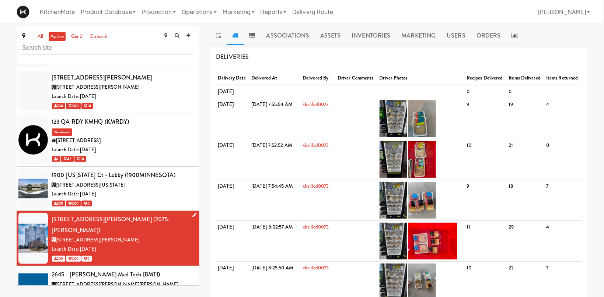
scroll to position [152, 0]
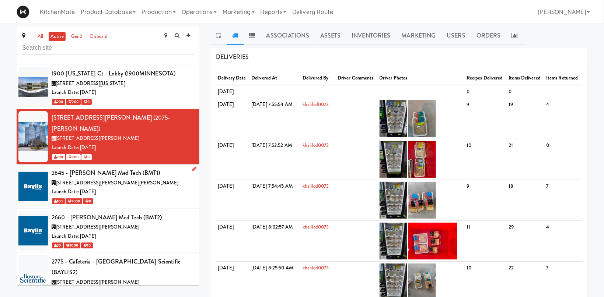
click at [153, 168] on div "2645 - [PERSON_NAME] Med Tech (BMT1)" at bounding box center [123, 173] width 142 height 11
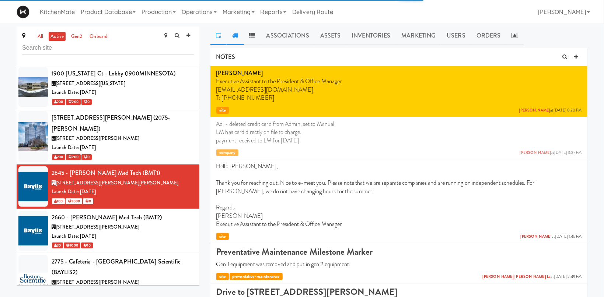
click at [234, 29] on link at bounding box center [235, 36] width 17 height 18
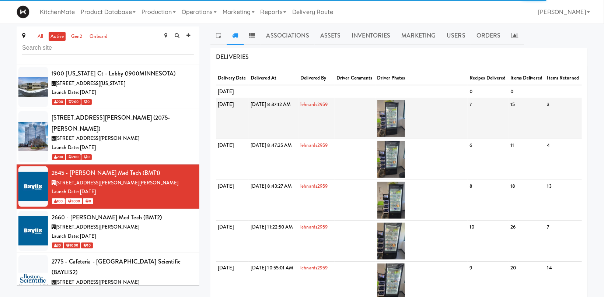
click at [439, 123] on td at bounding box center [422, 118] width 93 height 41
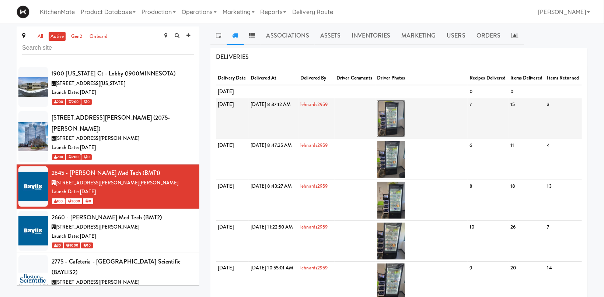
click at [405, 129] on img at bounding box center [391, 118] width 28 height 37
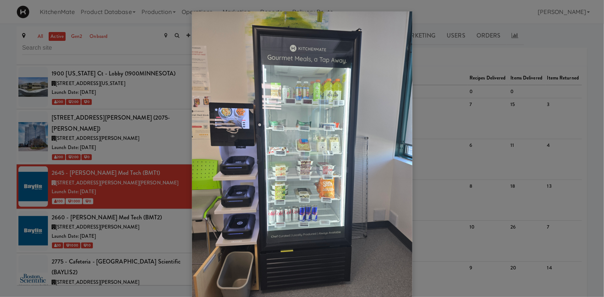
click at [461, 202] on div at bounding box center [302, 148] width 604 height 297
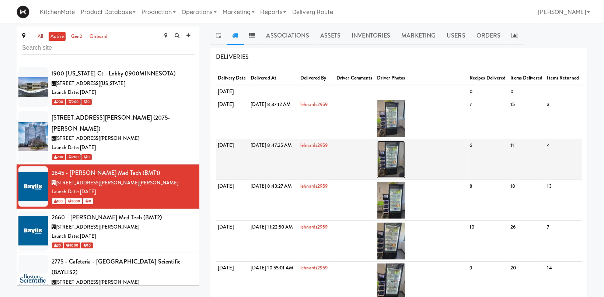
click at [400, 171] on img at bounding box center [391, 159] width 28 height 37
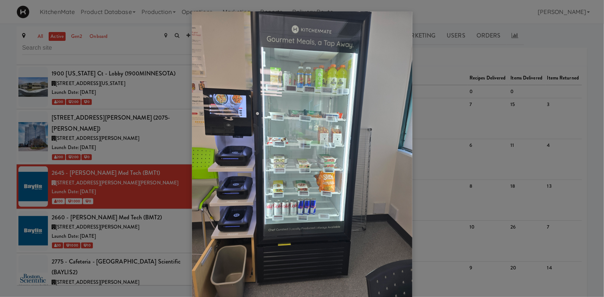
click at [442, 164] on div at bounding box center [302, 148] width 604 height 297
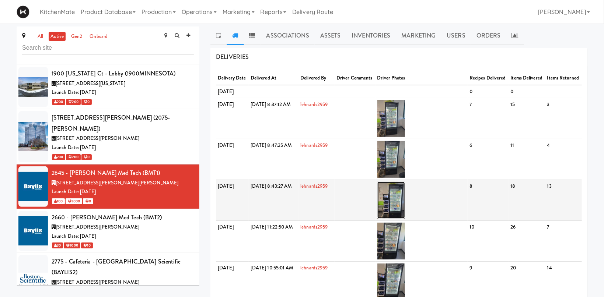
click at [405, 216] on img at bounding box center [391, 200] width 28 height 37
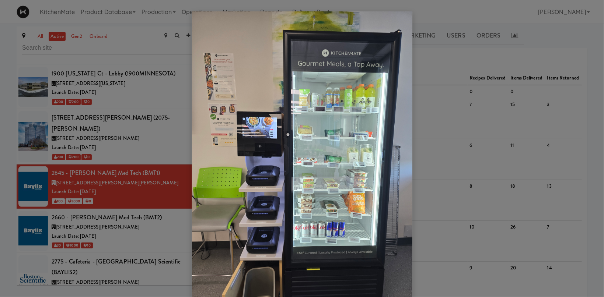
click at [451, 179] on div at bounding box center [302, 148] width 604 height 297
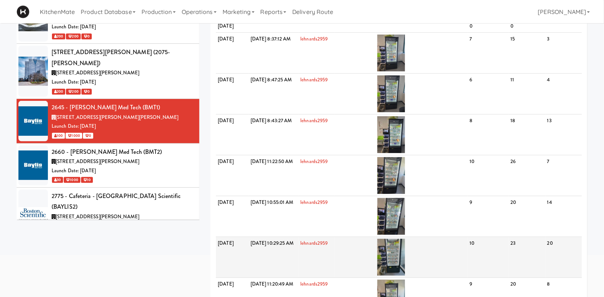
scroll to position [195, 0]
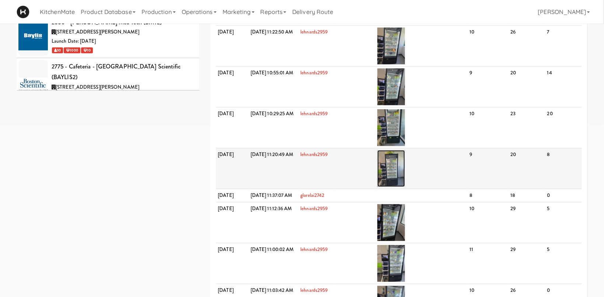
click at [405, 187] on img at bounding box center [391, 168] width 28 height 37
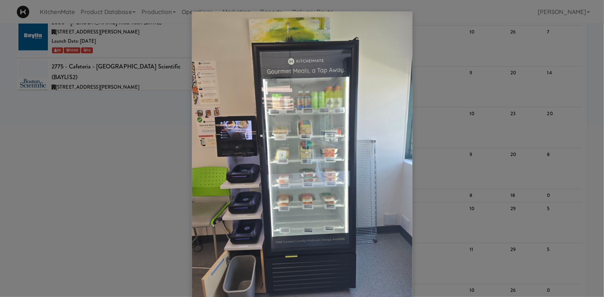
click at [415, 191] on div at bounding box center [302, 148] width 604 height 297
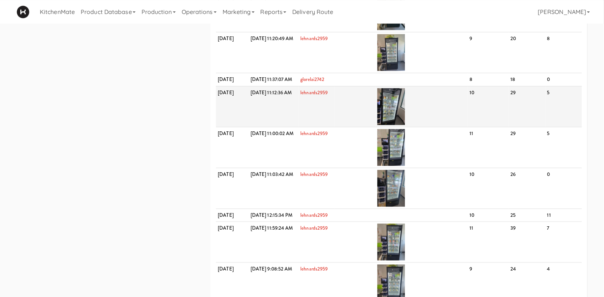
scroll to position [352, 0]
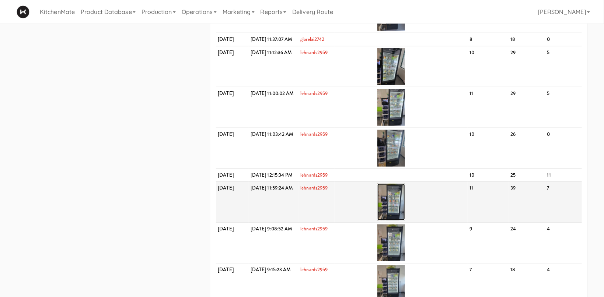
click at [405, 221] on img at bounding box center [391, 202] width 28 height 37
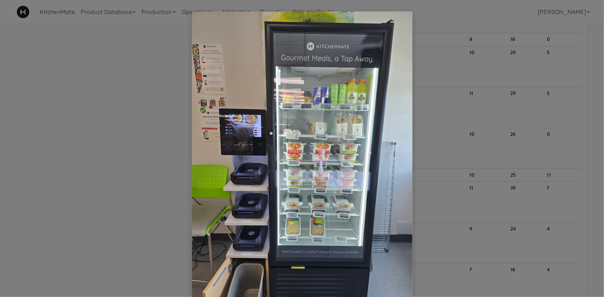
click at [449, 191] on div at bounding box center [302, 148] width 604 height 297
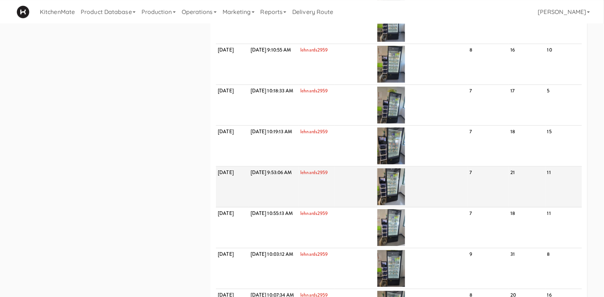
scroll to position [625, 0]
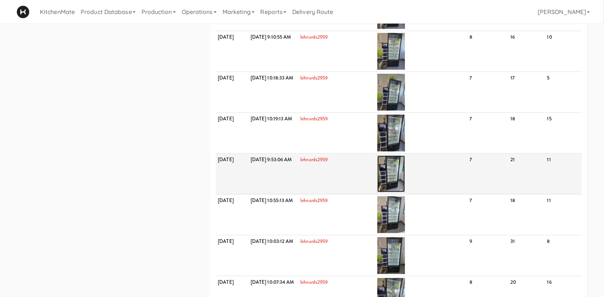
click at [404, 193] on img at bounding box center [391, 174] width 28 height 37
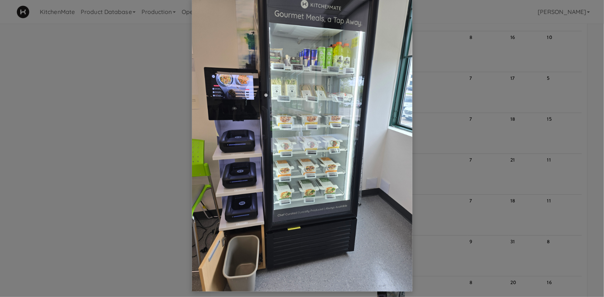
scroll to position [19, 0]
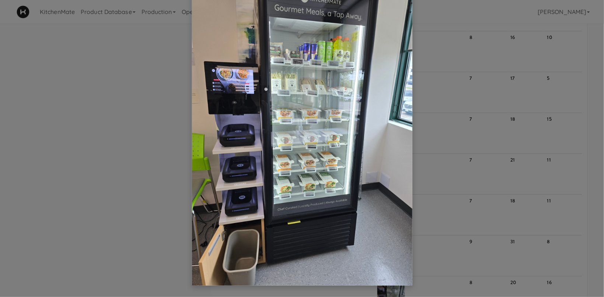
click at [457, 197] on div at bounding box center [302, 148] width 604 height 297
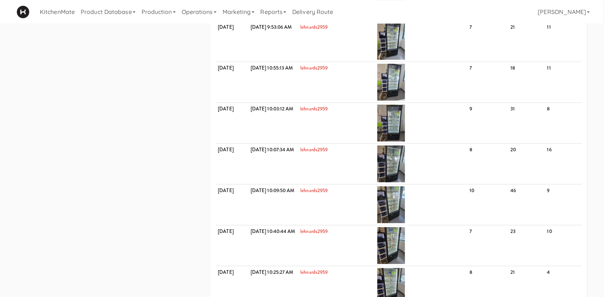
scroll to position [898, 0]
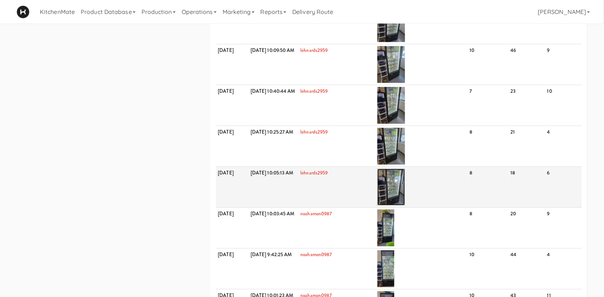
click at [405, 206] on img at bounding box center [391, 187] width 28 height 37
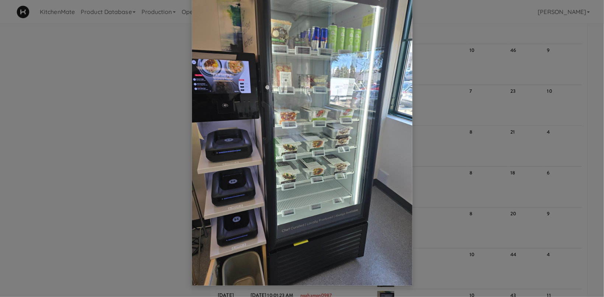
click at [481, 144] on div at bounding box center [302, 148] width 604 height 297
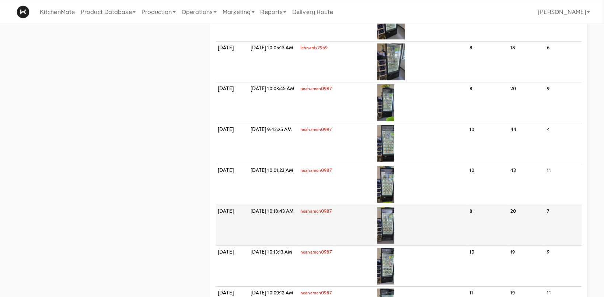
scroll to position [1094, 0]
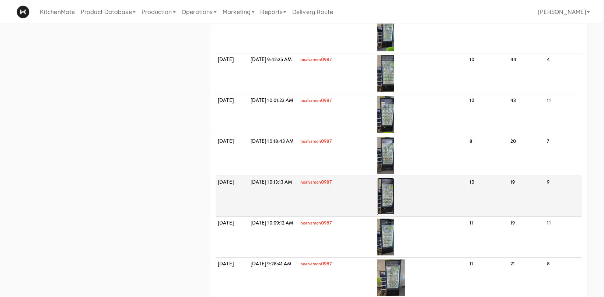
click at [395, 215] on img at bounding box center [385, 196] width 17 height 37
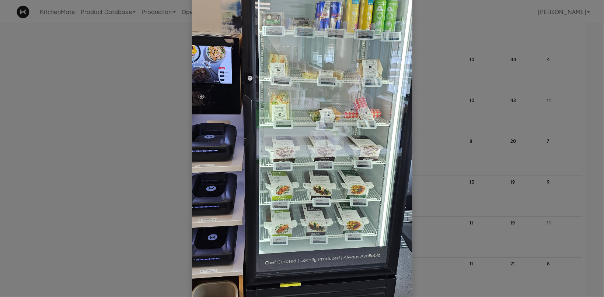
scroll to position [197, 0]
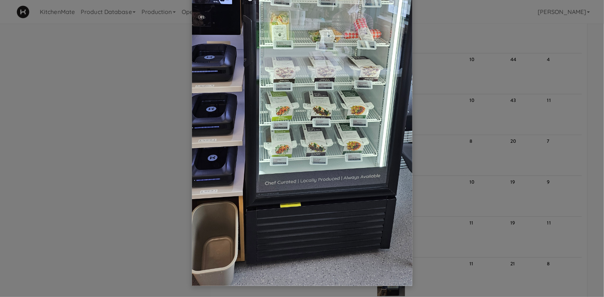
click at [480, 158] on div at bounding box center [302, 148] width 604 height 297
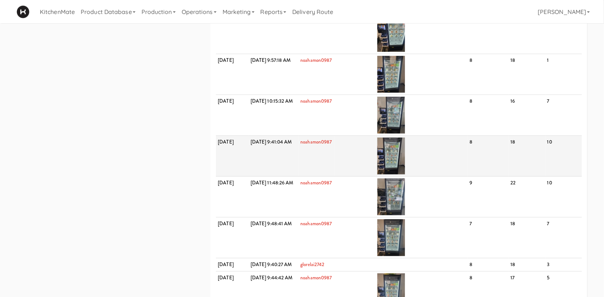
scroll to position [1602, 0]
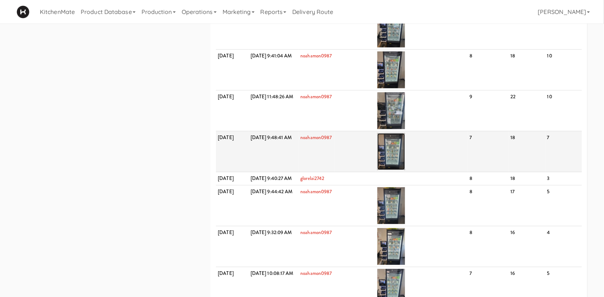
click at [405, 170] on img at bounding box center [391, 151] width 28 height 37
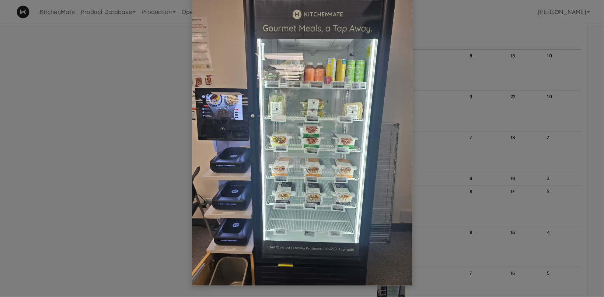
scroll to position [19, 0]
click at [482, 177] on div at bounding box center [302, 148] width 604 height 297
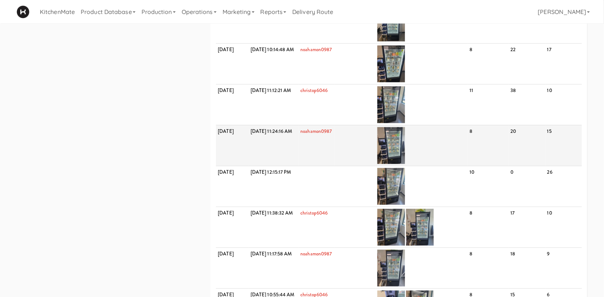
scroll to position [1953, 0]
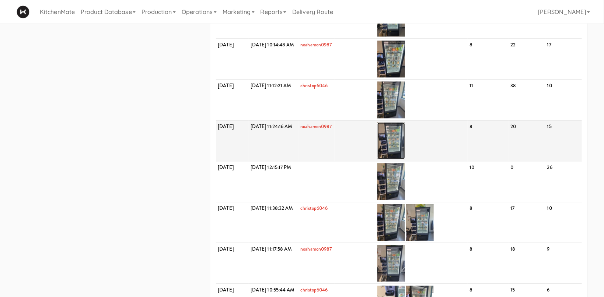
click at [405, 159] on img at bounding box center [391, 140] width 28 height 37
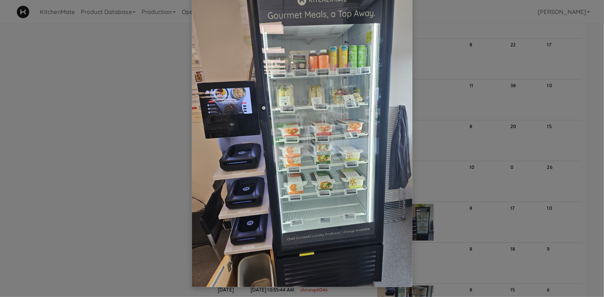
scroll to position [19, 0]
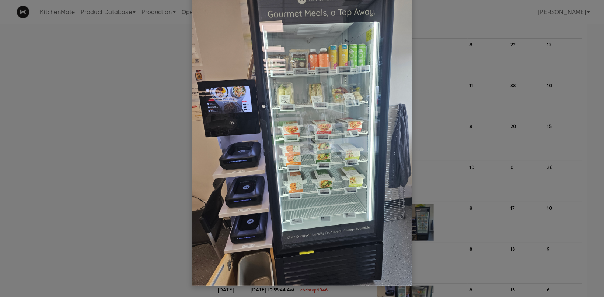
click at [458, 203] on div at bounding box center [302, 148] width 604 height 297
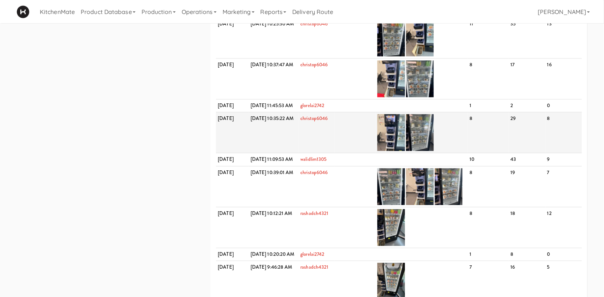
scroll to position [2266, 0]
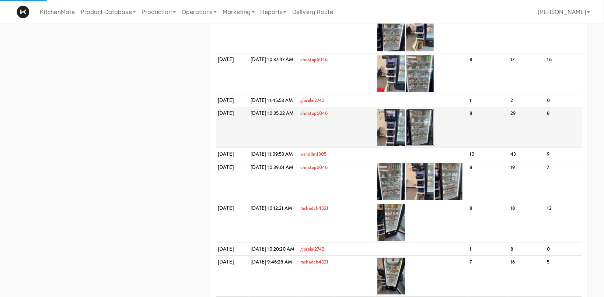
click at [431, 146] on img at bounding box center [420, 127] width 28 height 37
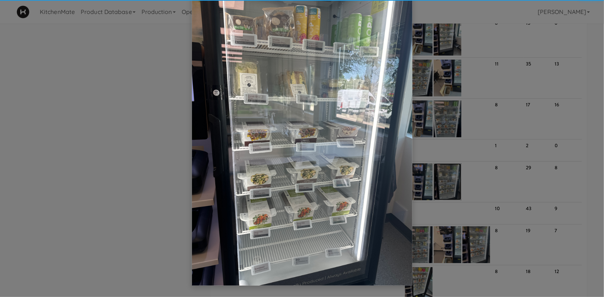
scroll to position [2284, 0]
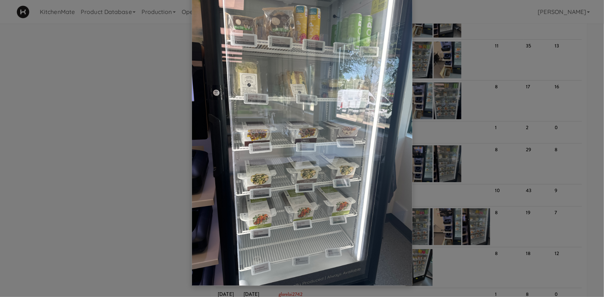
click at [453, 212] on div at bounding box center [302, 148] width 604 height 297
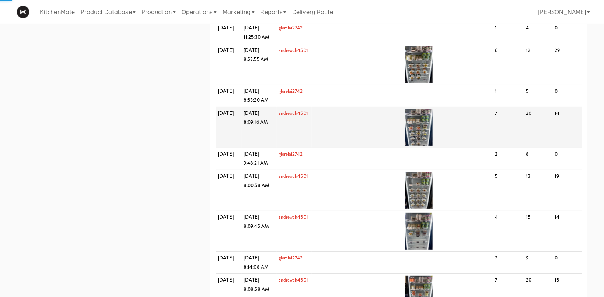
scroll to position [3924, 0]
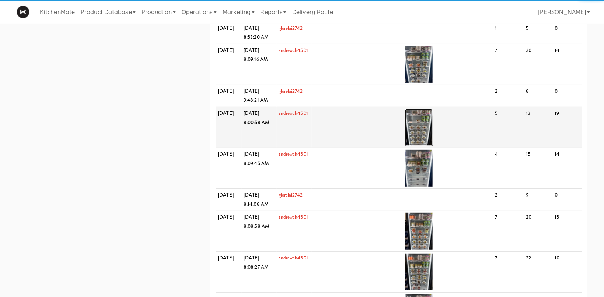
click at [425, 146] on img at bounding box center [419, 127] width 28 height 37
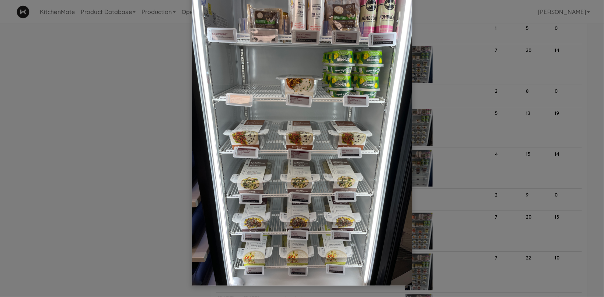
click at [466, 102] on div at bounding box center [302, 148] width 604 height 297
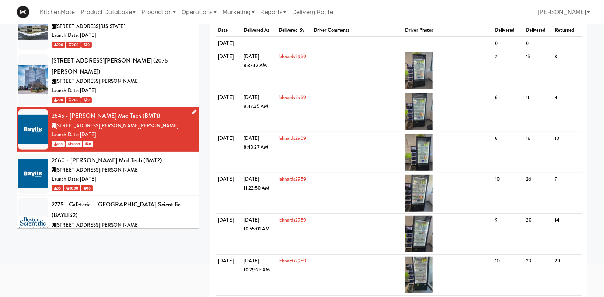
scroll to position [0, 0]
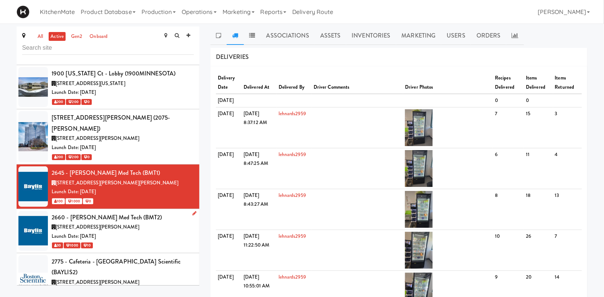
click at [121, 224] on span "[STREET_ADDRESS][PERSON_NAME]" at bounding box center [98, 227] width 84 height 7
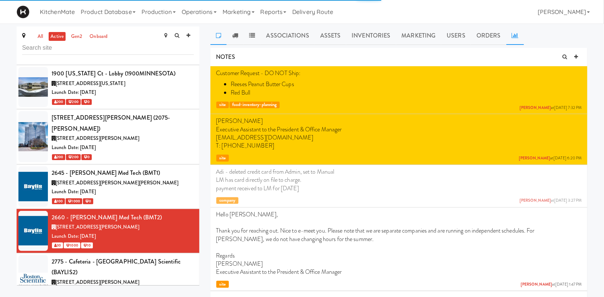
click at [509, 34] on link at bounding box center [515, 36] width 18 height 18
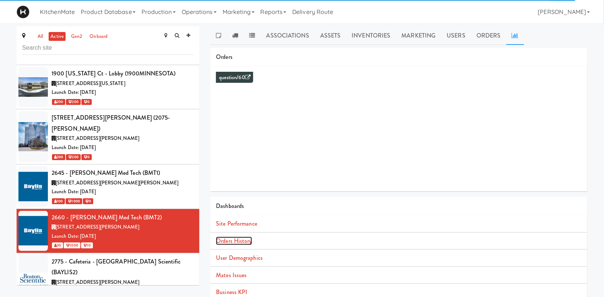
click at [222, 244] on link "Orders History" at bounding box center [234, 241] width 36 height 8
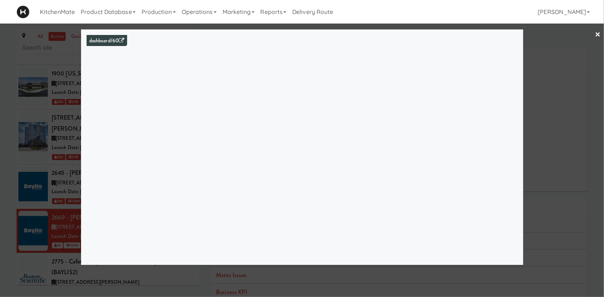
click at [551, 90] on div at bounding box center [302, 148] width 604 height 297
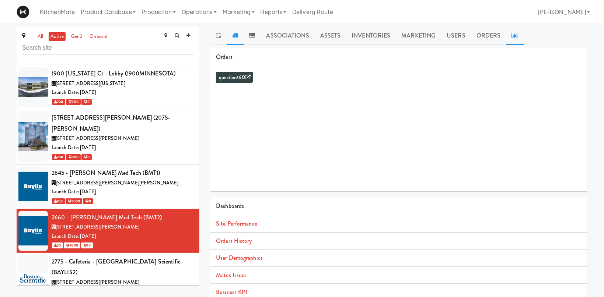
click at [236, 38] on icon at bounding box center [235, 35] width 6 height 6
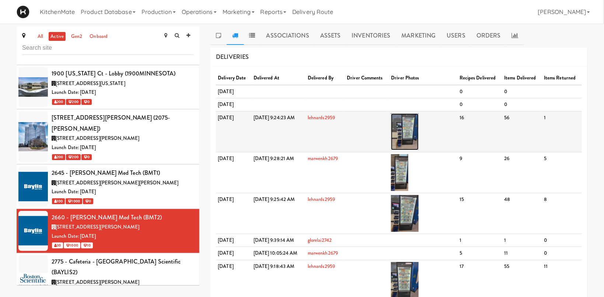
click at [419, 146] on img at bounding box center [405, 132] width 28 height 37
